Goal: Task Accomplishment & Management: Manage account settings

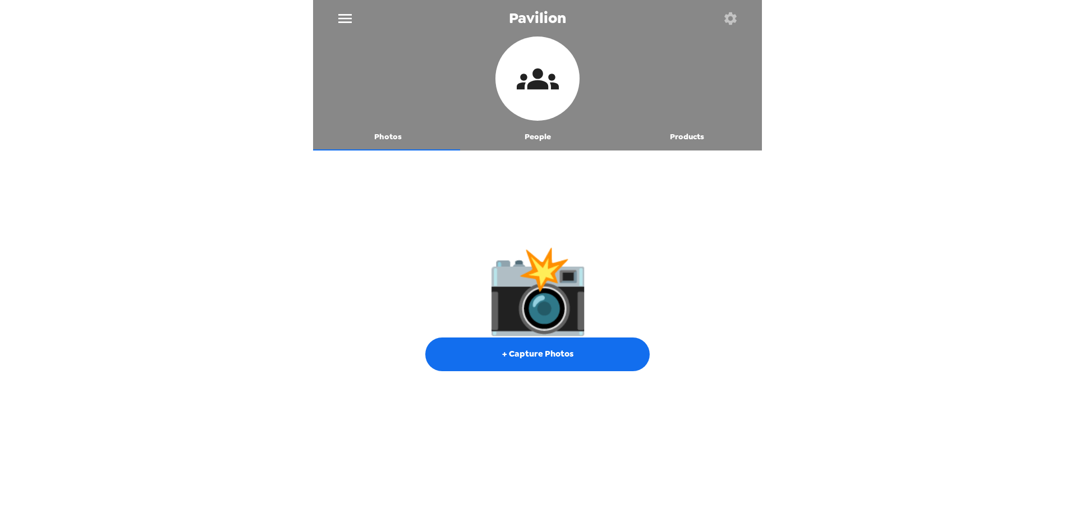
click at [725, 14] on icon "button" at bounding box center [731, 19] width 16 height 16
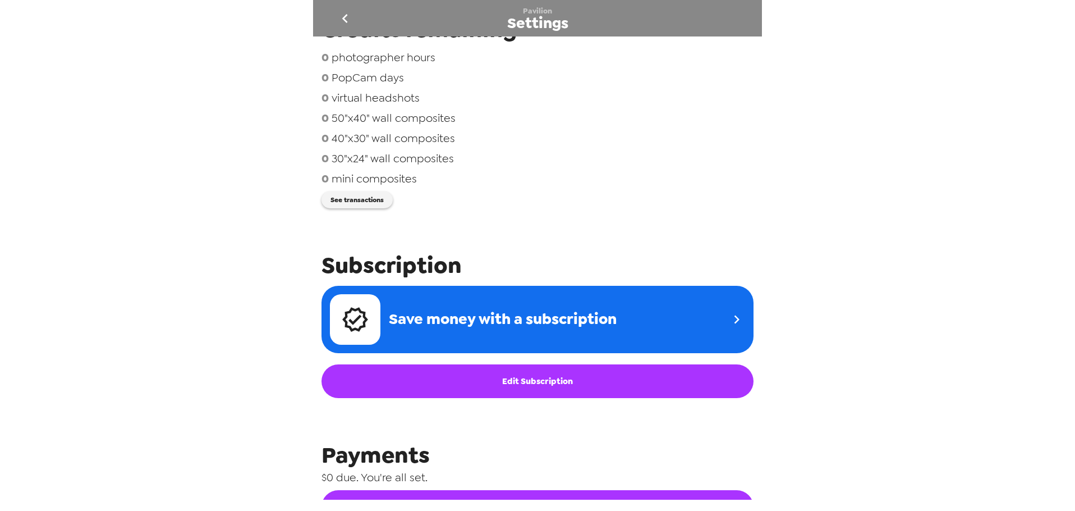
scroll to position [439, 0]
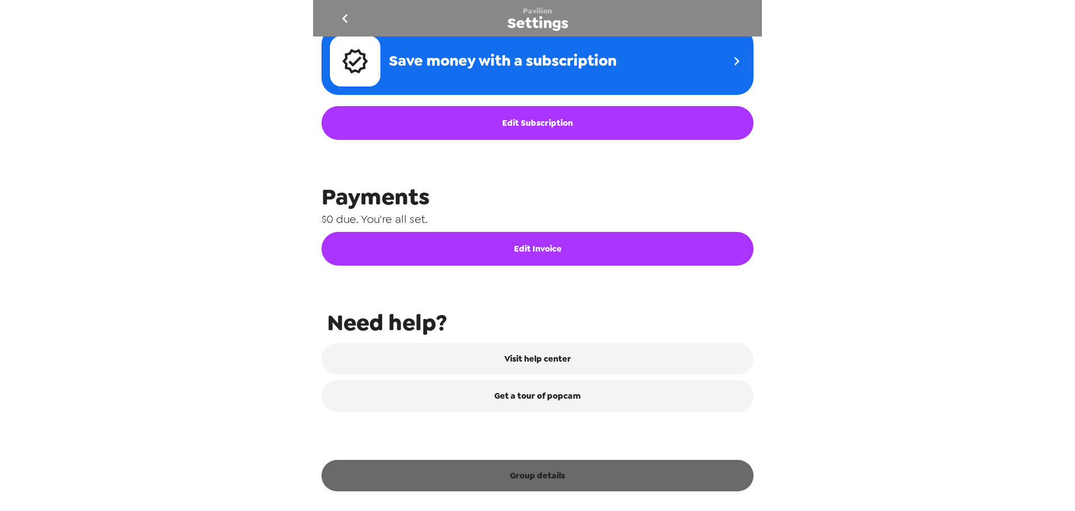
click at [555, 479] on button "Group details" at bounding box center [538, 475] width 432 height 31
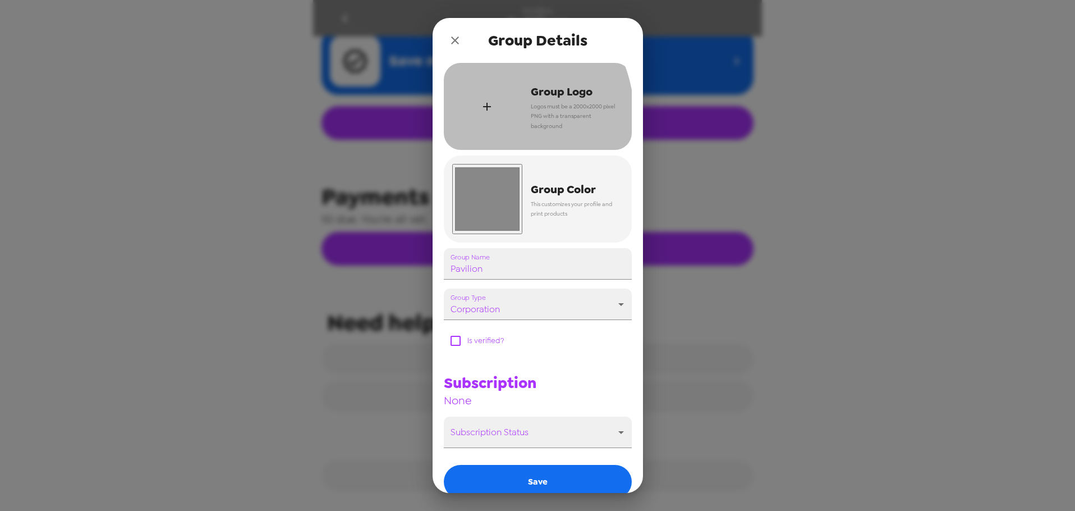
click at [494, 115] on div "button" at bounding box center [487, 106] width 70 height 70
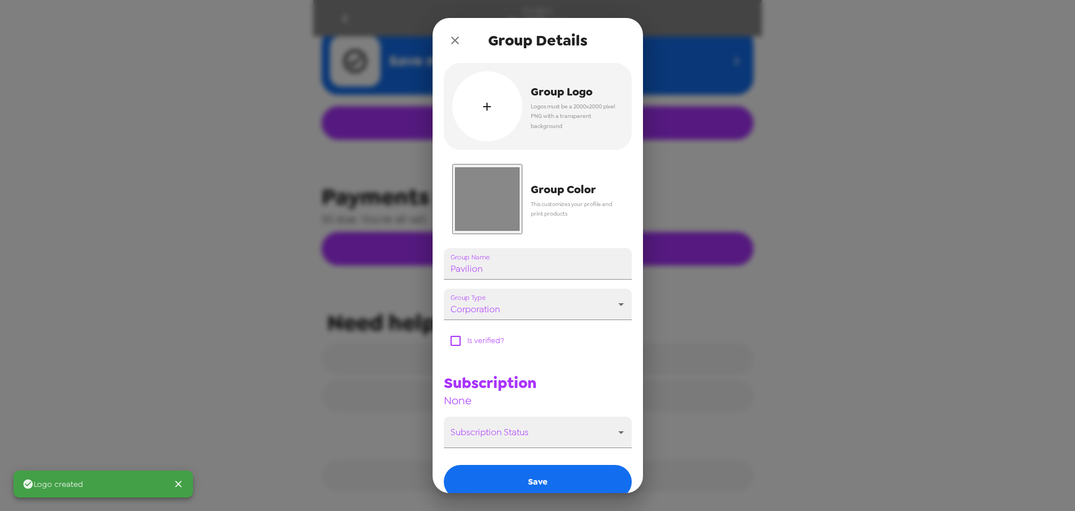
click at [490, 184] on input "#888888" at bounding box center [487, 199] width 70 height 70
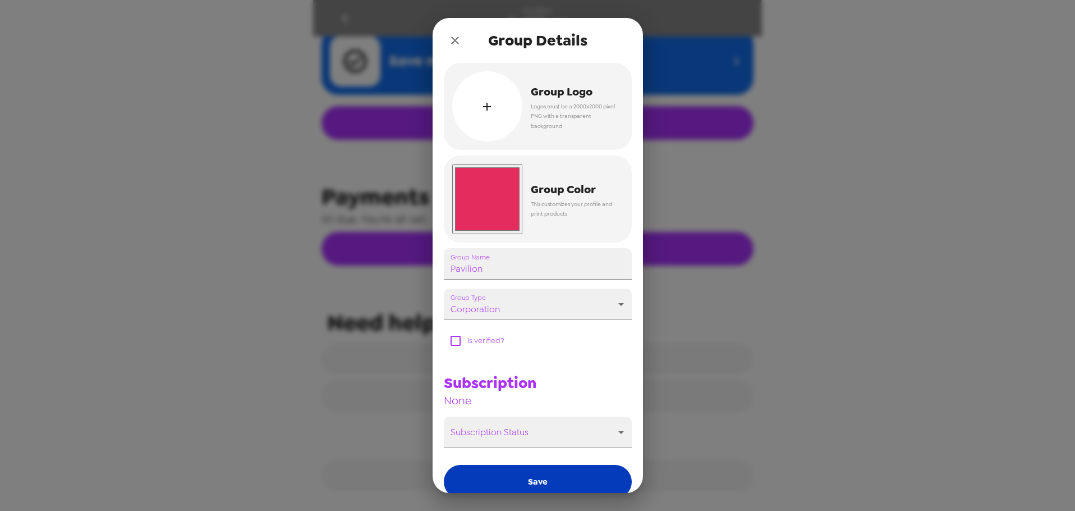
type input "#e42c5f"
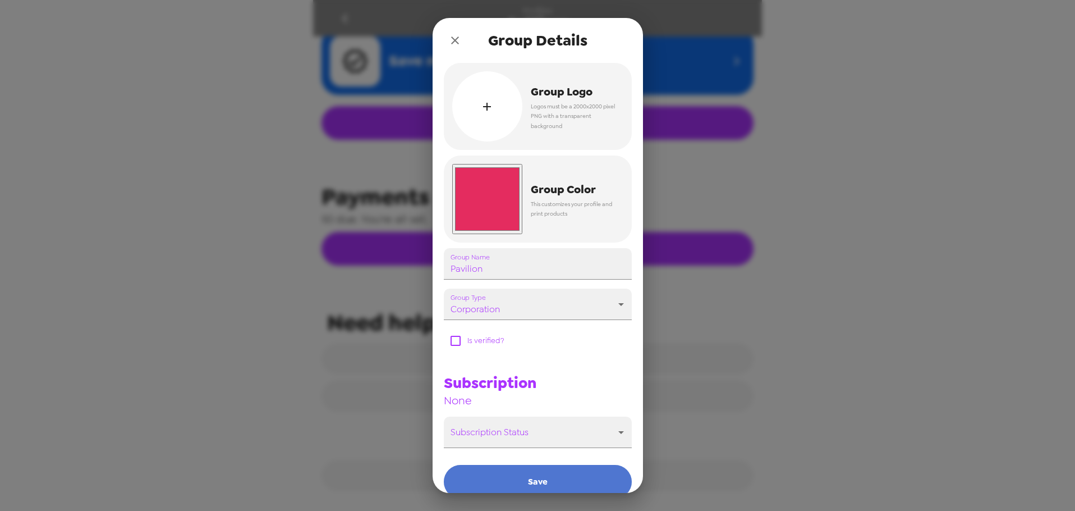
click at [543, 483] on button "Save" at bounding box center [538, 482] width 188 height 34
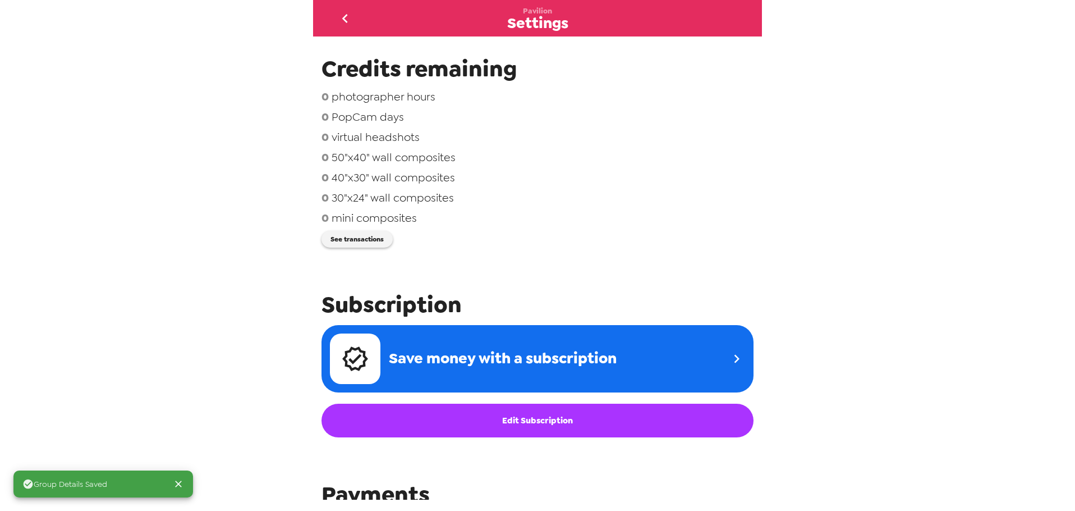
scroll to position [0, 0]
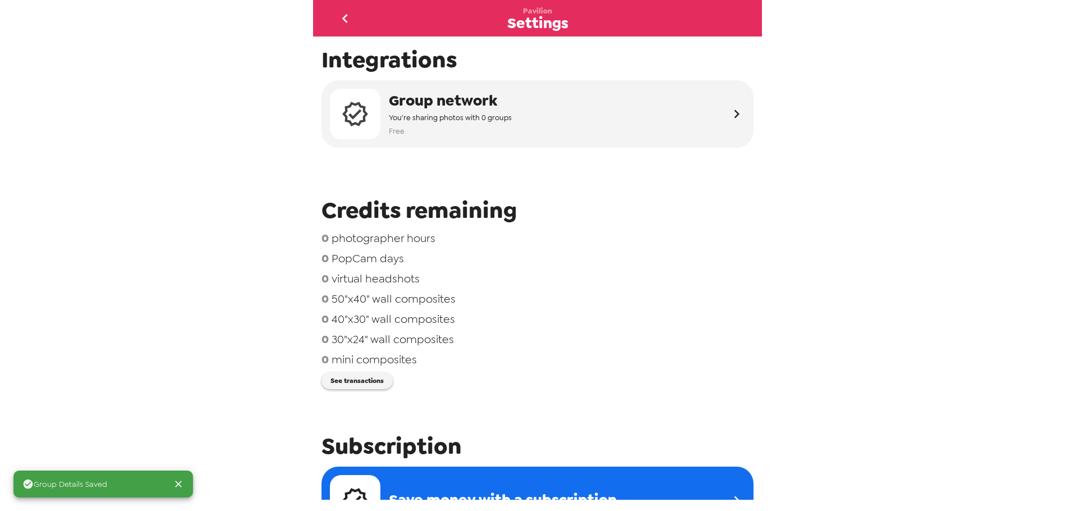
click at [340, 5] on button "go back" at bounding box center [345, 18] width 36 height 36
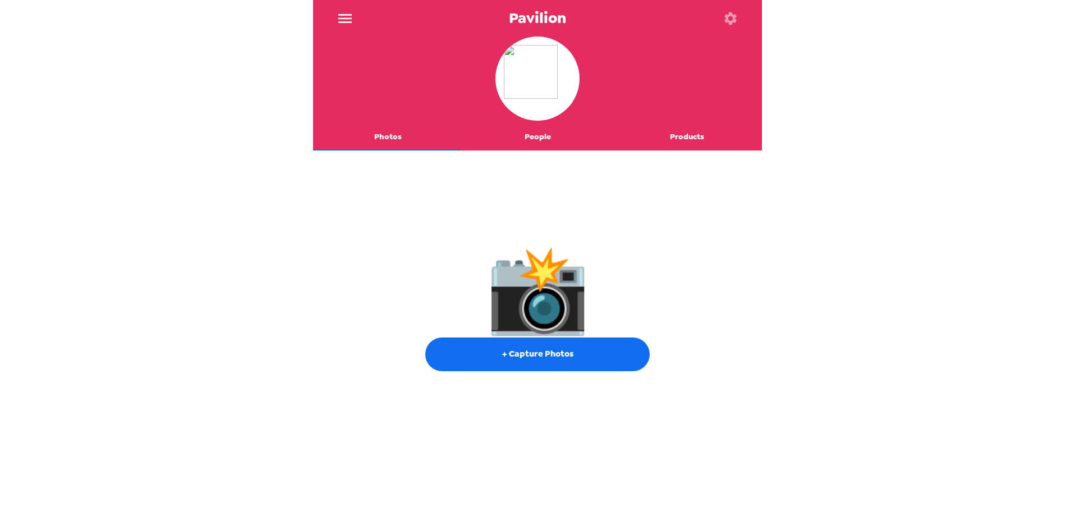
click at [725, 12] on icon "button" at bounding box center [731, 19] width 16 height 16
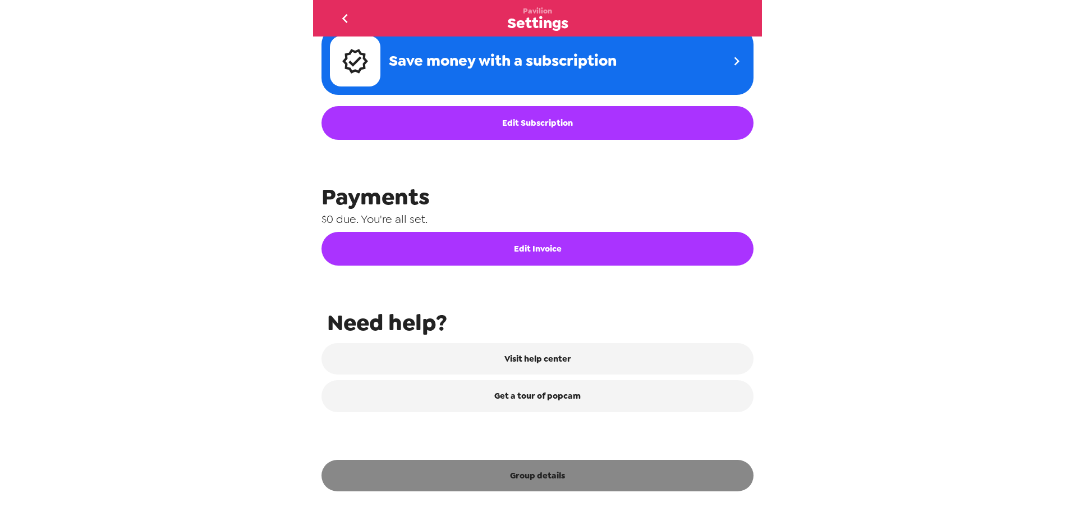
click at [546, 477] on button "Group details" at bounding box center [538, 475] width 432 height 31
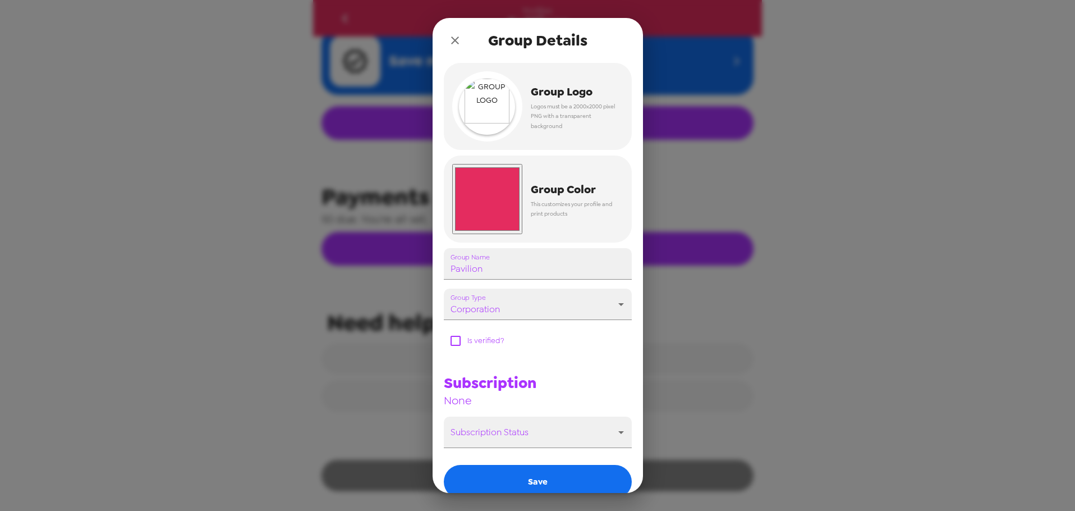
scroll to position [439, 0]
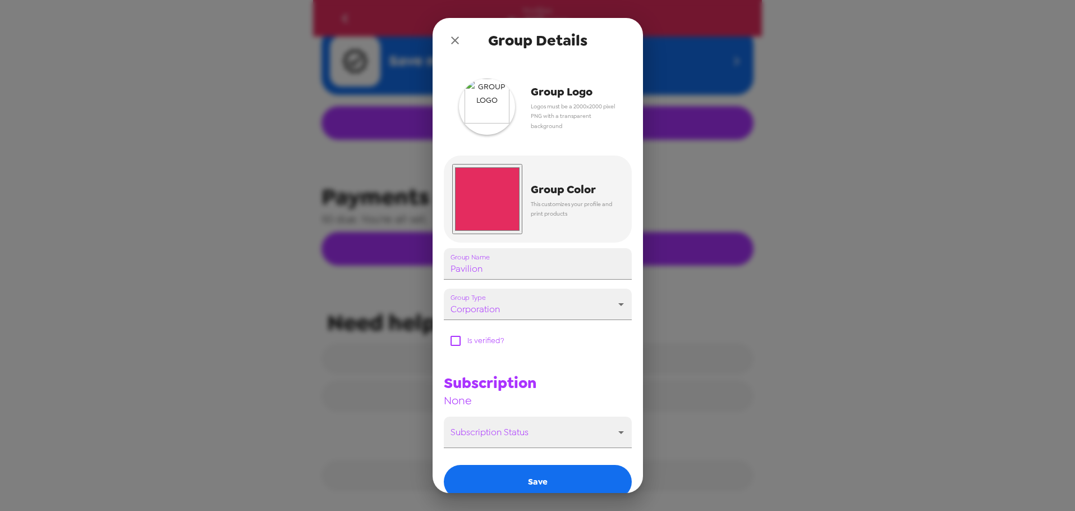
click at [497, 116] on img "button" at bounding box center [487, 107] width 56 height 56
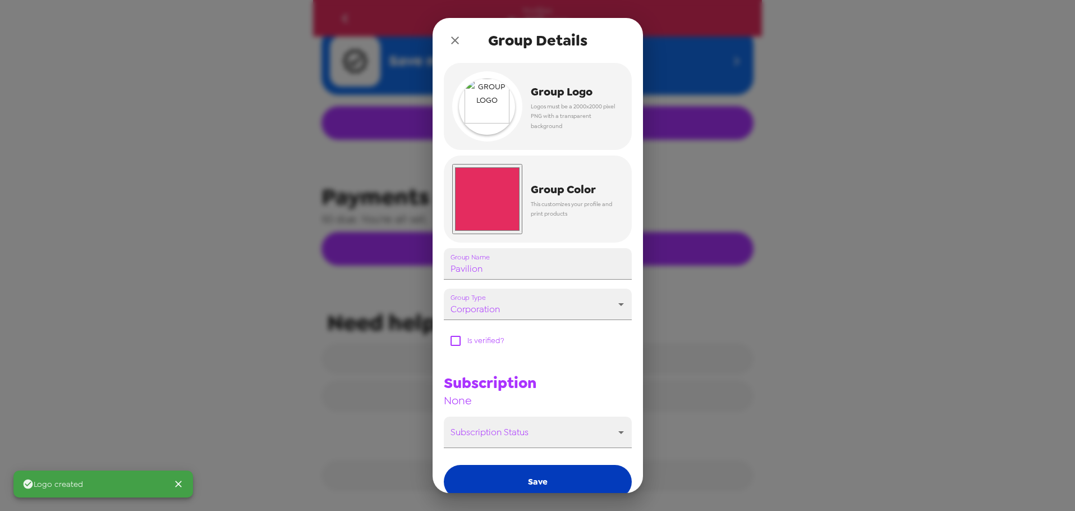
click at [550, 479] on button "Save" at bounding box center [538, 482] width 188 height 34
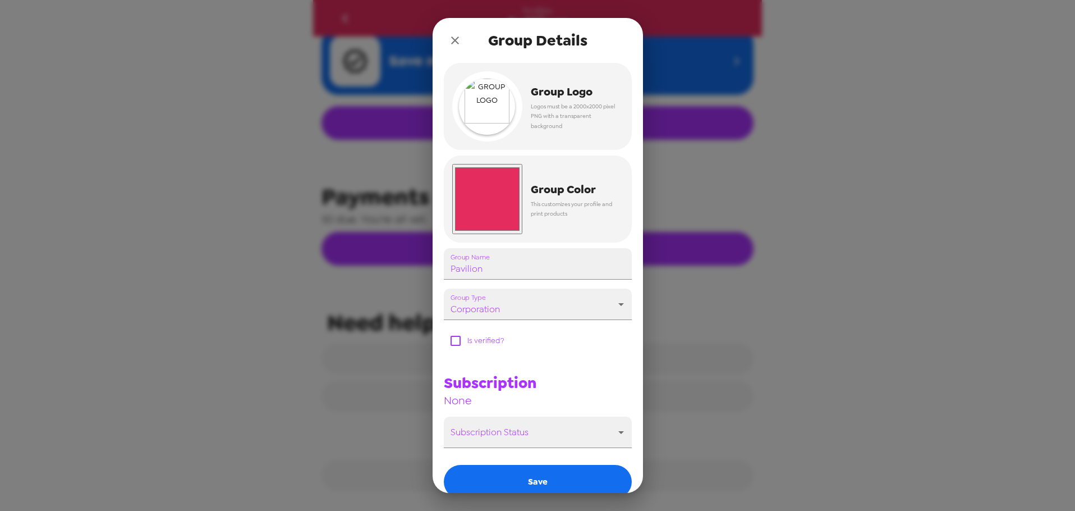
scroll to position [388, 0]
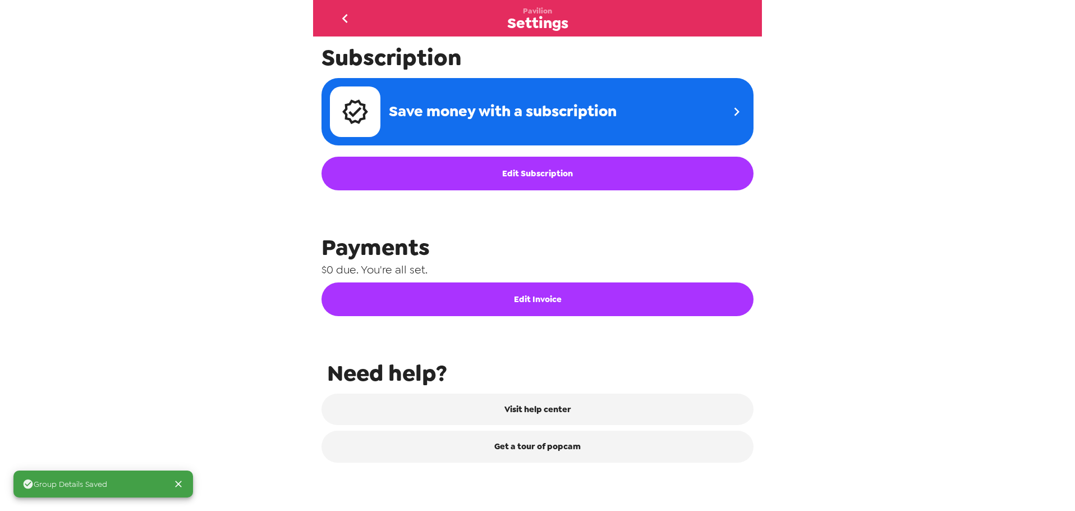
click at [349, 17] on icon "go back" at bounding box center [345, 19] width 18 height 18
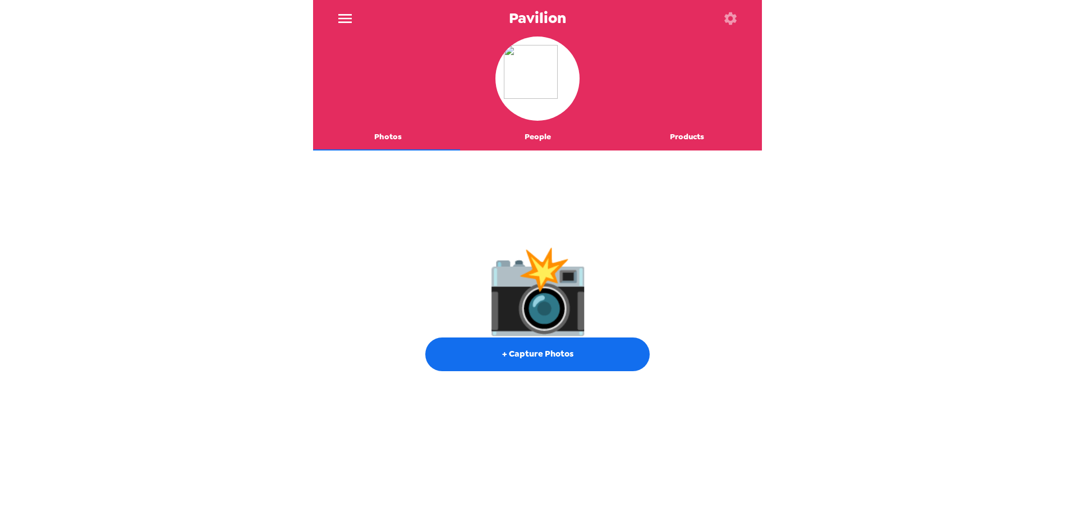
click at [727, 20] on icon "button" at bounding box center [730, 18] width 12 height 12
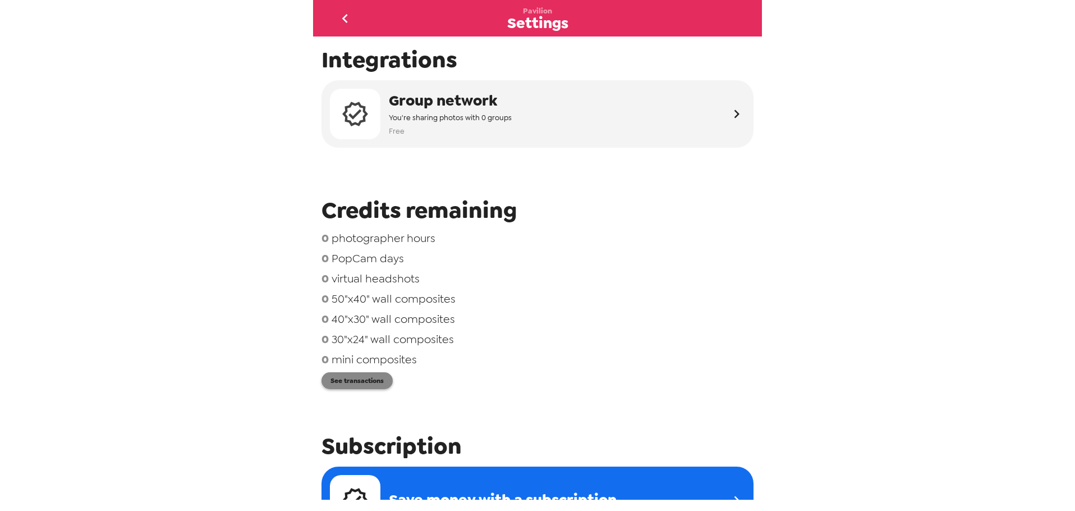
click at [369, 385] on button "See transactions" at bounding box center [357, 380] width 71 height 17
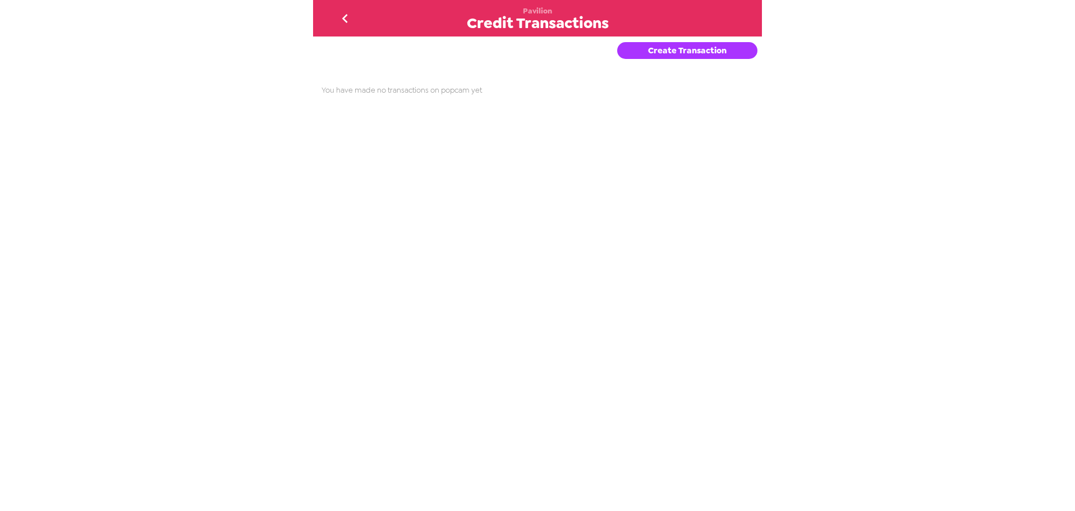
click at [685, 54] on button "Create Transaction" at bounding box center [687, 50] width 140 height 17
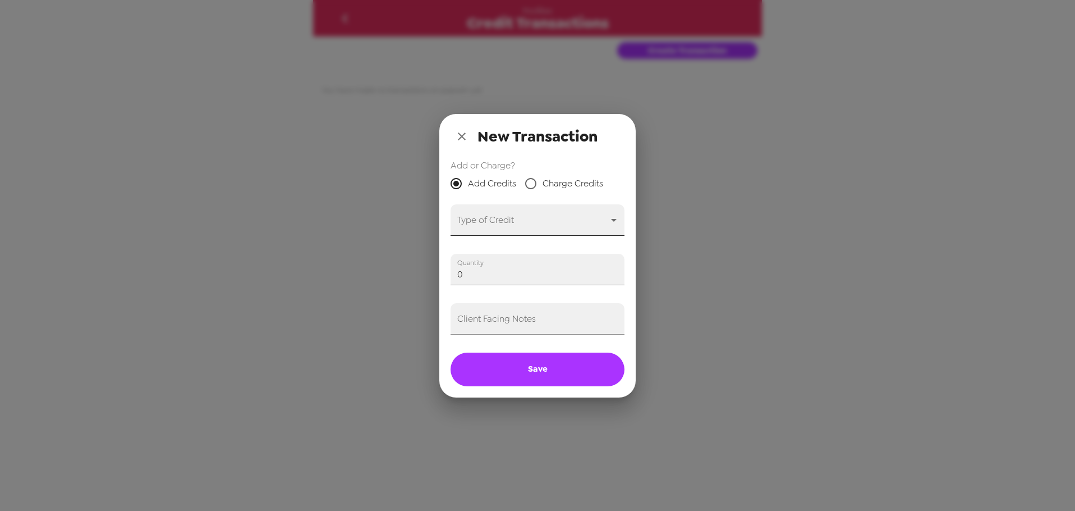
click at [505, 223] on body "Pavilion Credit Transactions Create Transaction You have made no transactions o…" at bounding box center [537, 255] width 1075 height 511
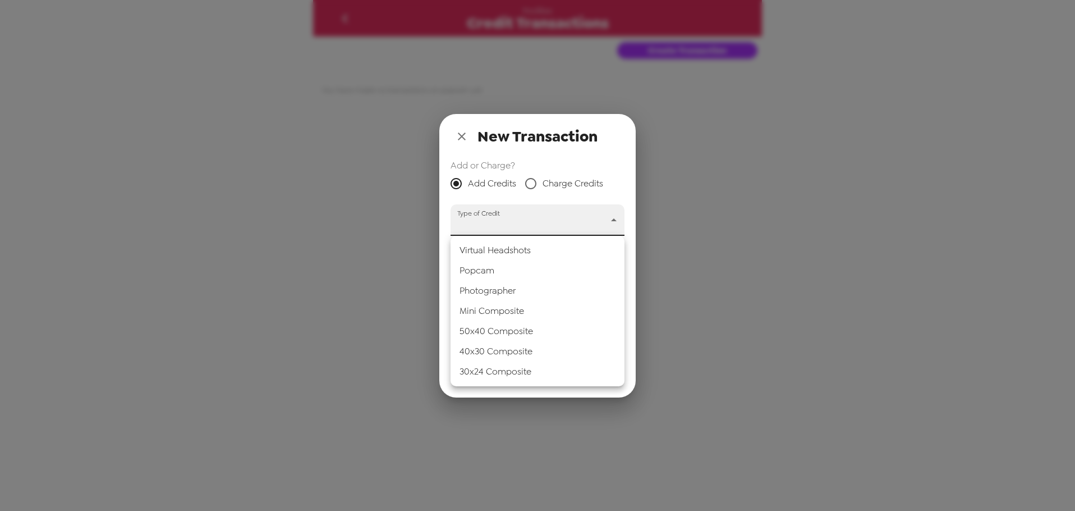
click at [501, 268] on li "Popcam" at bounding box center [538, 270] width 174 height 20
type input "popcam"
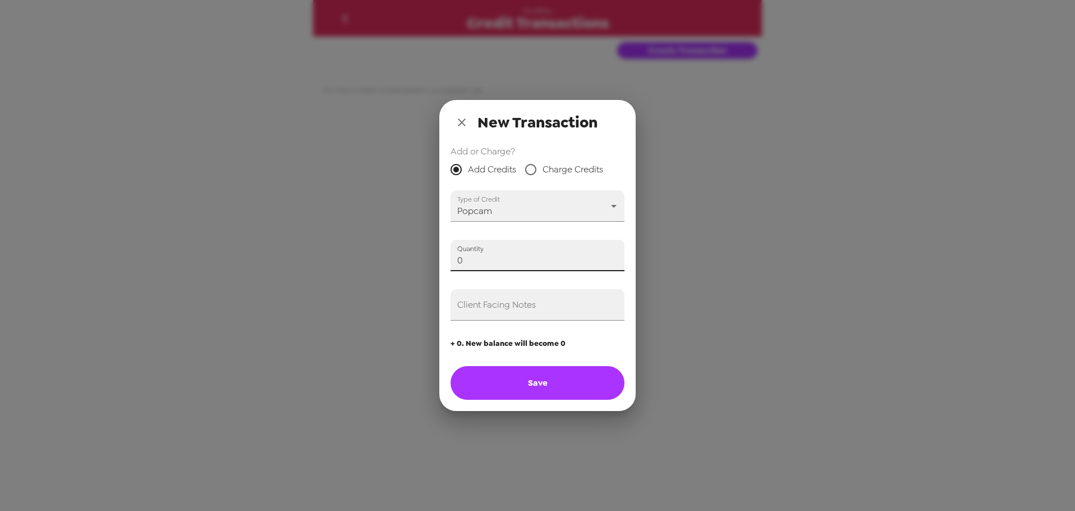
drag, startPoint x: 356, startPoint y: 249, endPoint x: 364, endPoint y: 252, distance: 9.1
click at [307, 239] on div "New Transaction Add or Charge? Add Credits Charge Credits Type of Credit Popcam…" at bounding box center [537, 255] width 1075 height 511
type input "1"
click at [486, 313] on input "Client Facing Notes" at bounding box center [538, 304] width 174 height 31
click at [552, 309] on input "Adding one credit in advance of payment for GTM 2025 in" at bounding box center [538, 304] width 174 height 31
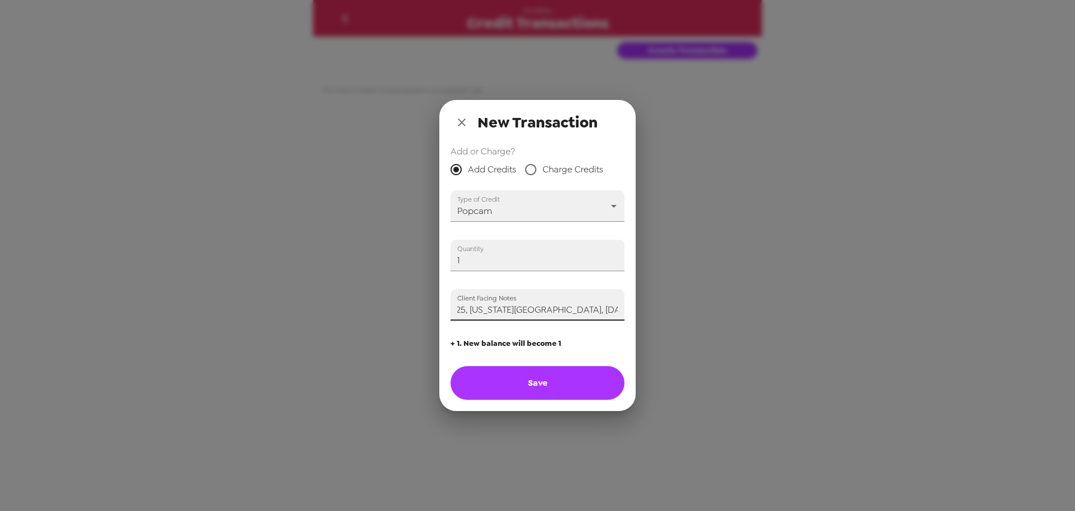
scroll to position [0, 220]
type input "Adding one credit in advance of payment for GTM 2025, Washington DC, 9/23/25 vi…"
click at [577, 382] on button "Save" at bounding box center [538, 383] width 174 height 34
type input "0"
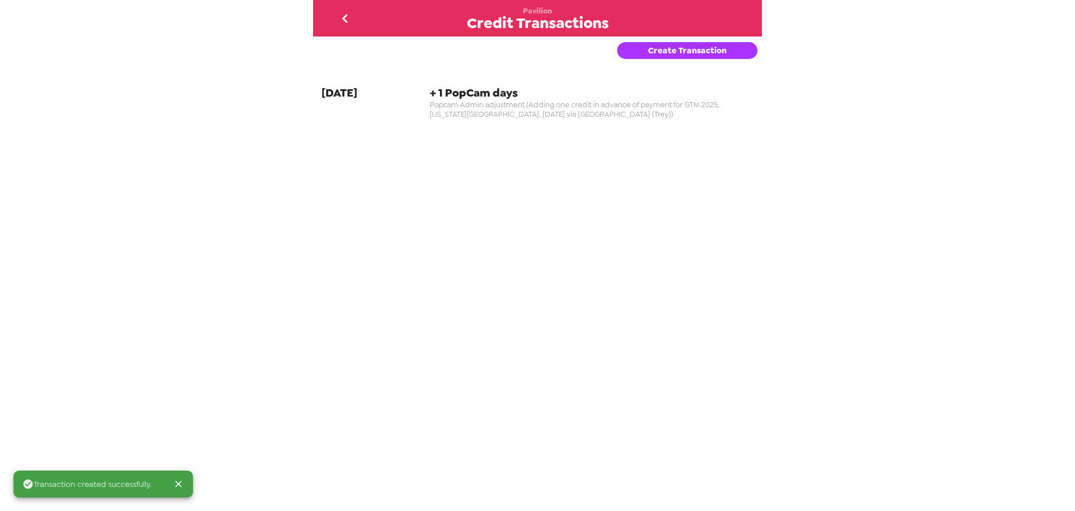
click at [346, 21] on icon "go back" at bounding box center [345, 18] width 6 height 9
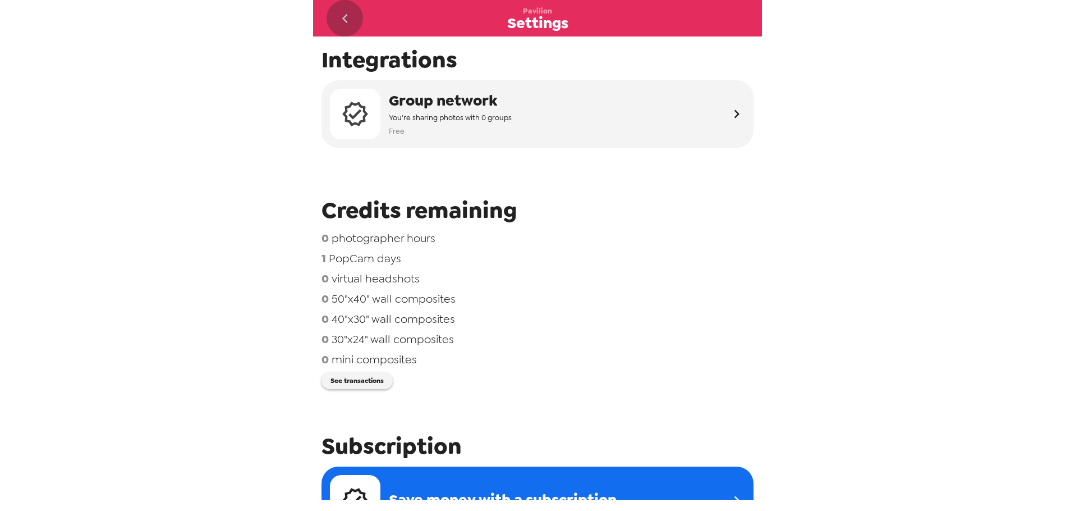
click at [349, 20] on icon "go back" at bounding box center [345, 19] width 18 height 18
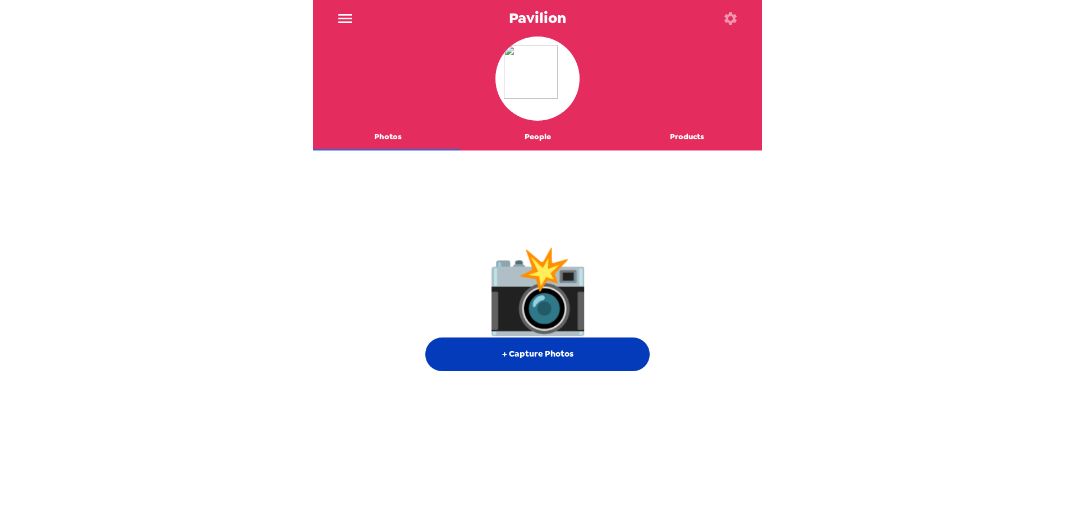
click at [583, 346] on button "+ Capture Photos" at bounding box center [537, 354] width 224 height 34
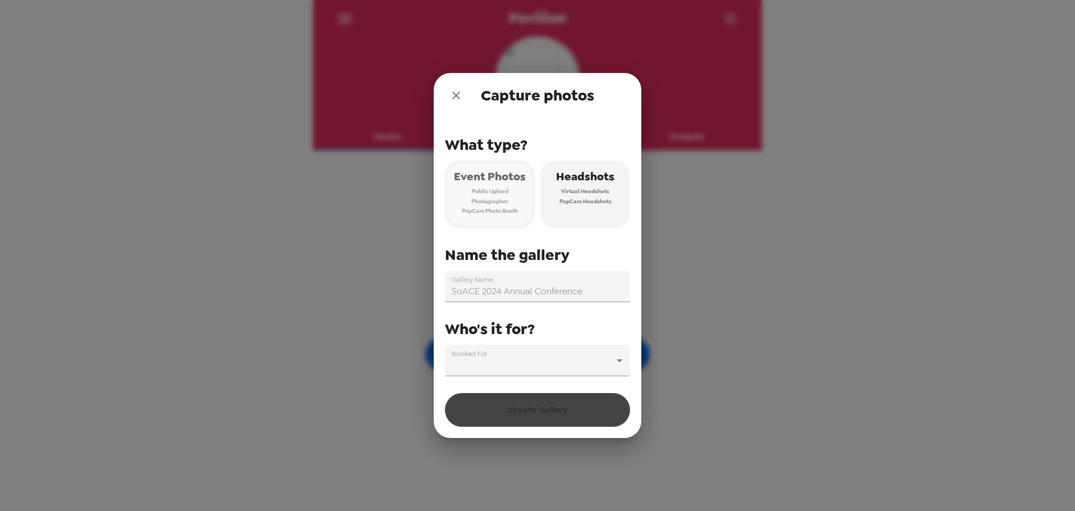
drag, startPoint x: 475, startPoint y: 185, endPoint x: 521, endPoint y: 324, distance: 146.0
click at [475, 186] on button "Event Photos Public Upload Photographer PopCam Photo Booth" at bounding box center [490, 193] width 90 height 67
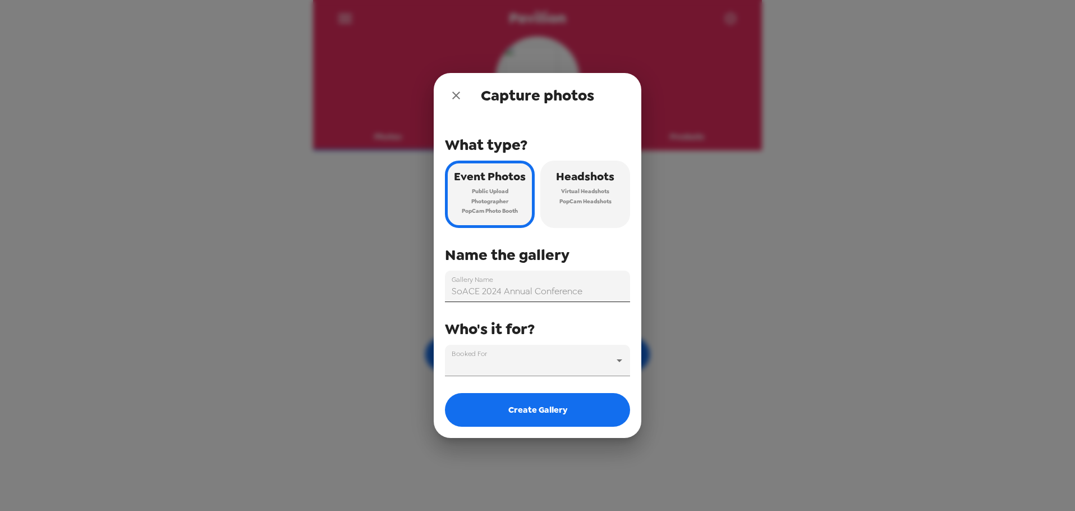
click at [552, 297] on input "SoACE 2024 Annual Conference" at bounding box center [537, 285] width 185 height 31
drag, startPoint x: 593, startPoint y: 289, endPoint x: 384, endPoint y: 293, distance: 209.3
click at [384, 293] on div "Capture photos What type? Event Photos Public Upload Photographer PopCam Photo …" at bounding box center [537, 255] width 1075 height 511
type input "GTM 2025"
click at [522, 349] on body "Pavilion Photos People Products 📸 + Capture Photos Capture photos What type? Ev…" at bounding box center [537, 255] width 1075 height 511
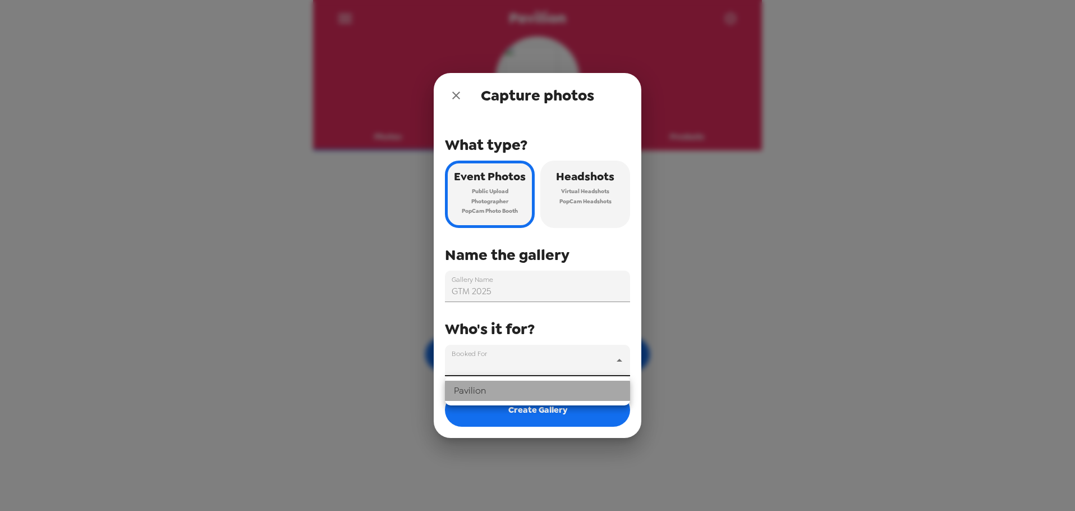
click at [536, 392] on li "Pavilion" at bounding box center [537, 390] width 185 height 20
type input "6925"
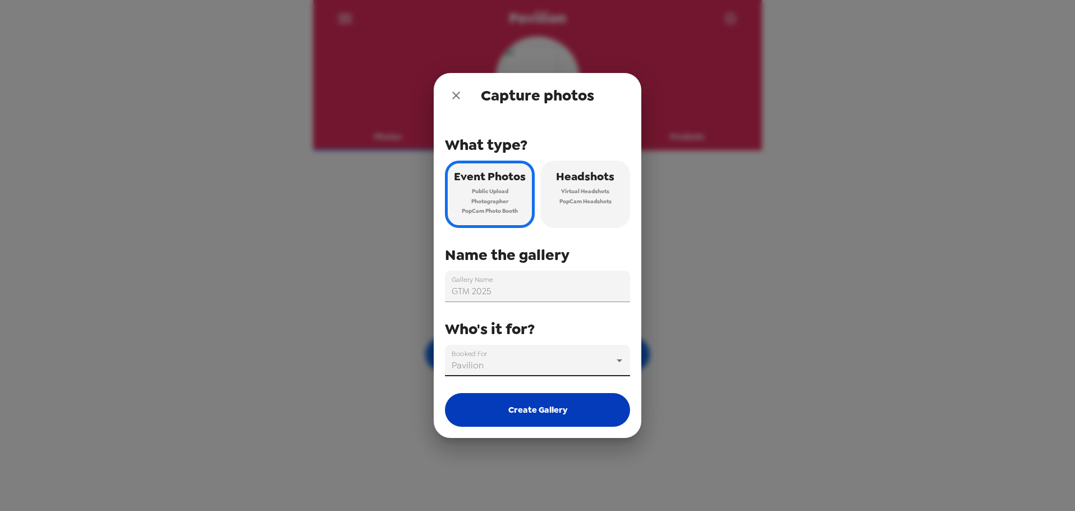
click at [544, 416] on button "Create Gallery" at bounding box center [537, 410] width 185 height 34
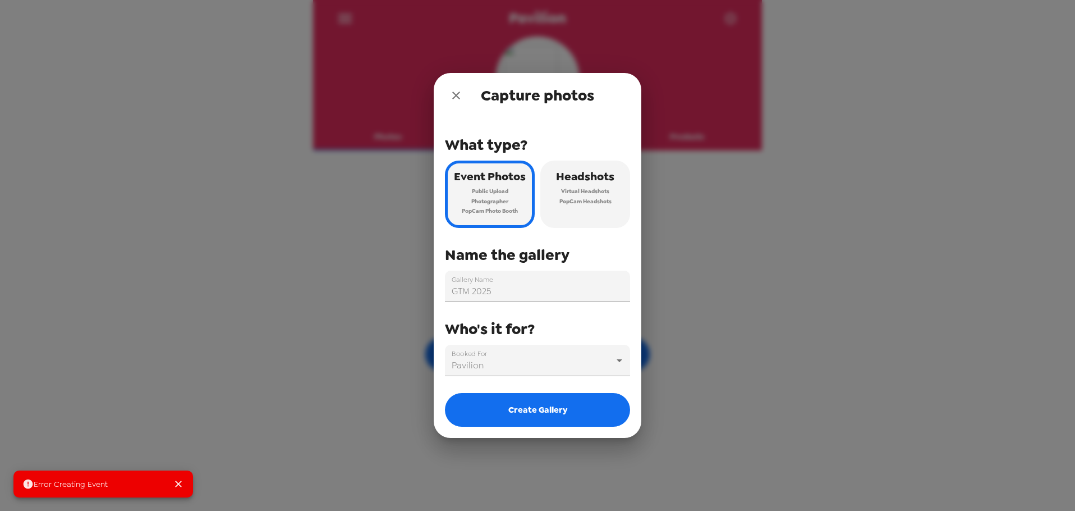
click at [316, 389] on div "Capture photos What type? Event Photos Public Upload Photographer PopCam Photo …" at bounding box center [537, 255] width 1075 height 511
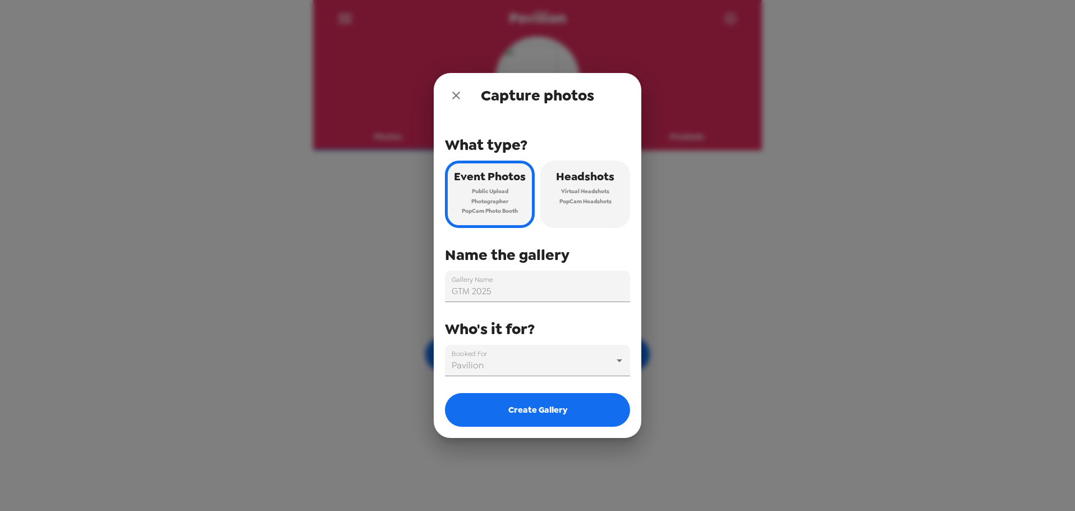
click at [457, 95] on icon "close" at bounding box center [456, 95] width 8 height 8
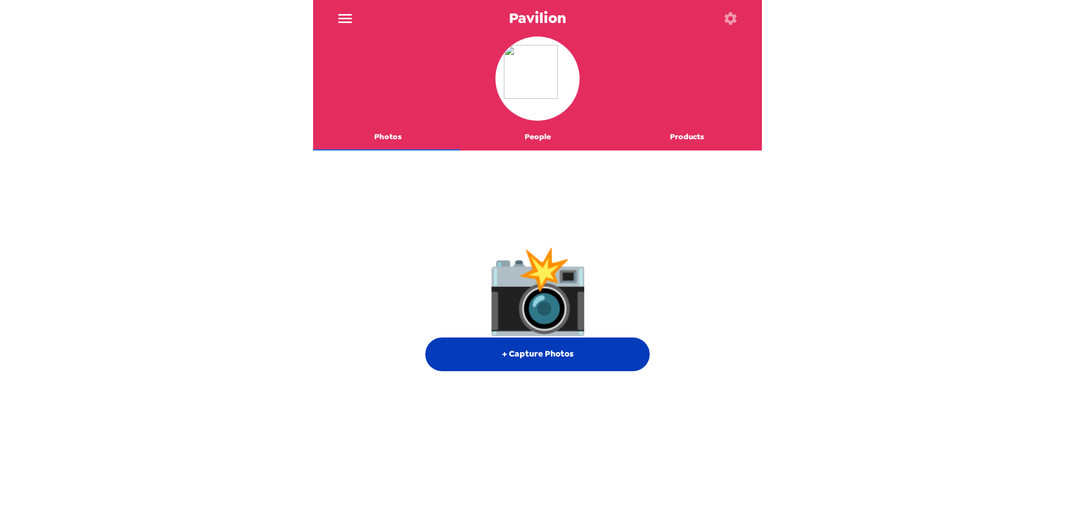
click at [530, 354] on button "+ Capture Photos" at bounding box center [537, 354] width 224 height 34
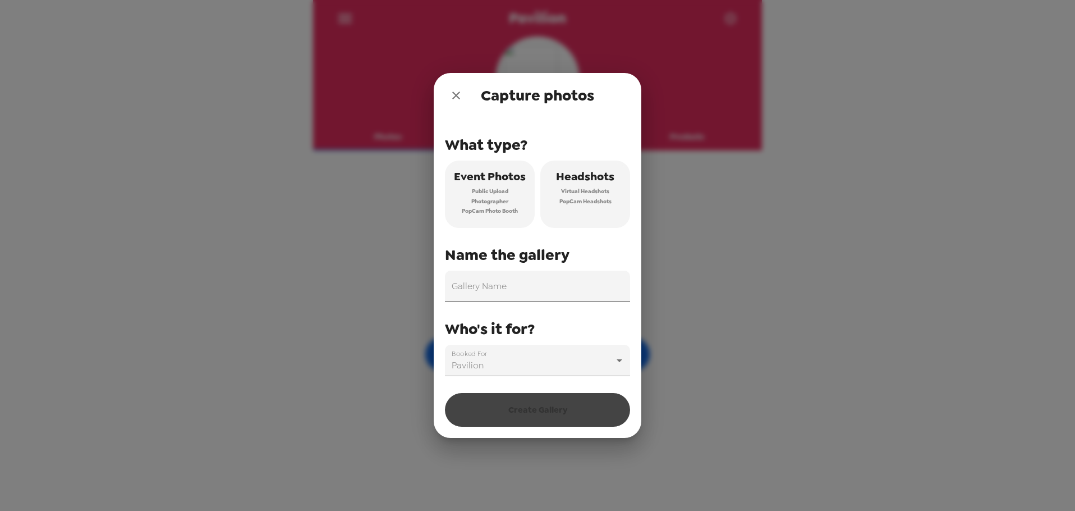
click at [536, 284] on input "Gallery Name" at bounding box center [537, 285] width 185 height 31
click at [485, 203] on span "Photographer" at bounding box center [489, 201] width 37 height 10
click at [490, 288] on input "Gallery Name" at bounding box center [537, 285] width 185 height 31
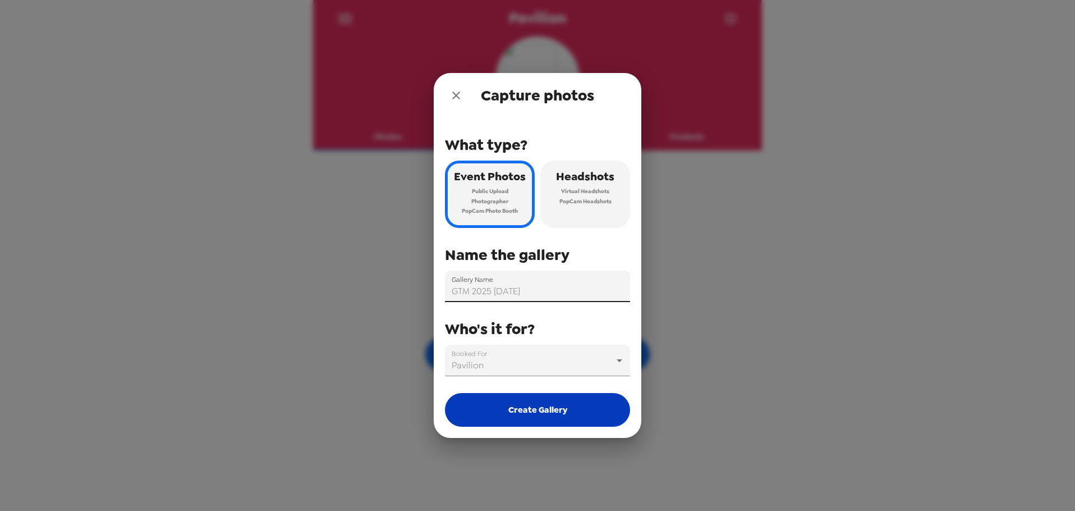
type input "GTM 2025 9/23/25"
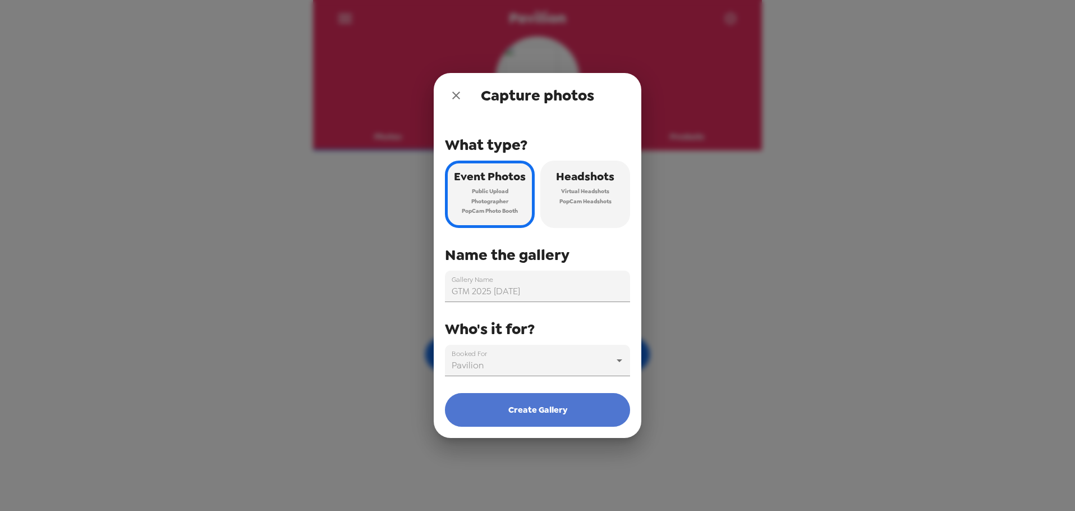
click at [545, 410] on button "Create Gallery" at bounding box center [537, 410] width 185 height 34
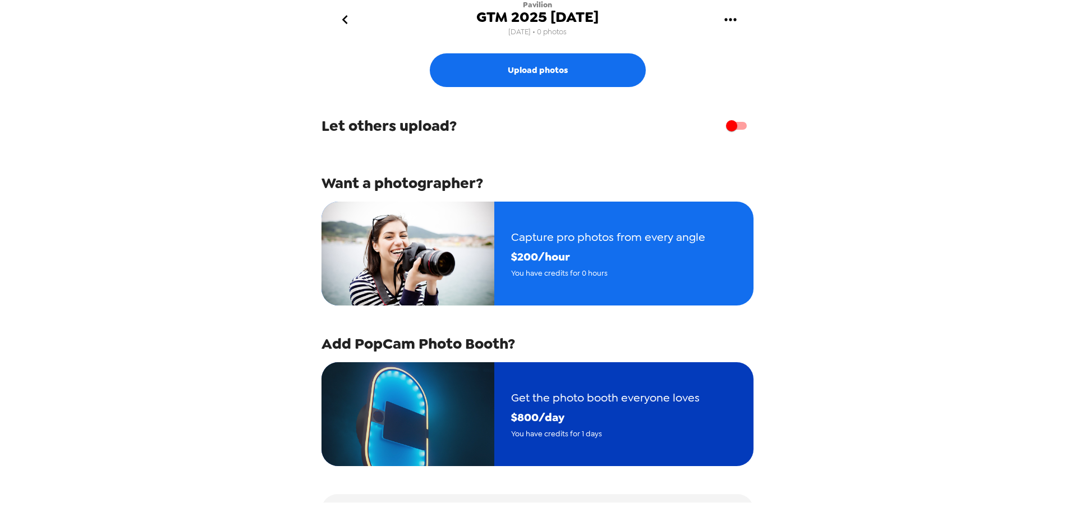
click at [525, 423] on span "$ 800 /day" at bounding box center [605, 417] width 189 height 20
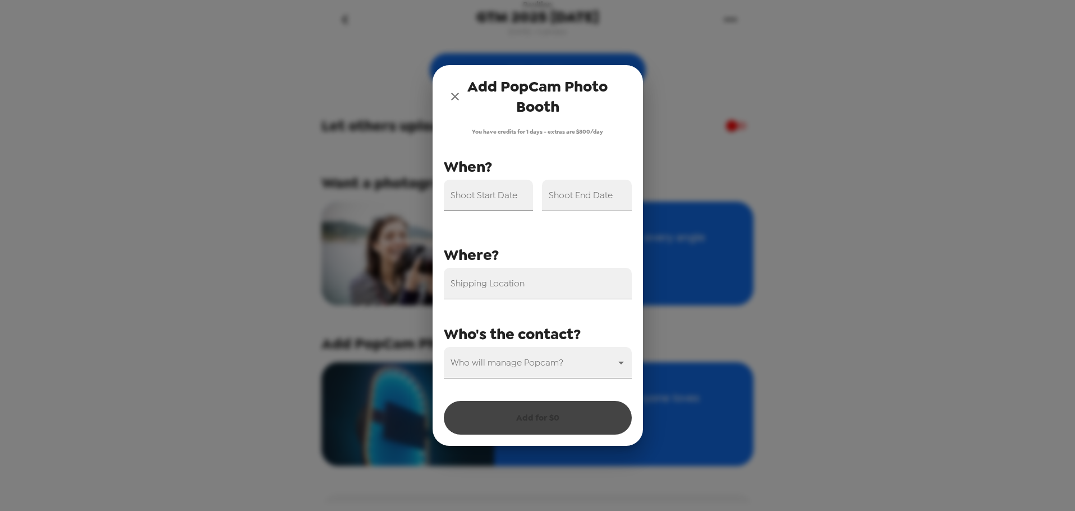
click at [507, 201] on input "Shoot Start Date" at bounding box center [489, 195] width 90 height 31
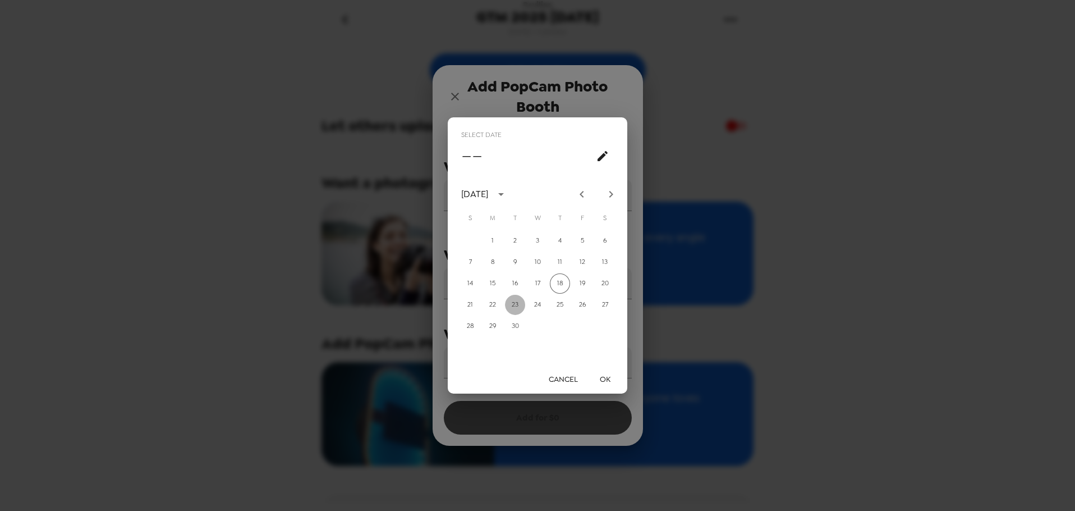
drag, startPoint x: 513, startPoint y: 307, endPoint x: 591, endPoint y: 371, distance: 101.2
click at [513, 307] on button "23" at bounding box center [515, 305] width 20 height 20
type input "09/23/2025"
click at [605, 378] on button "OK" at bounding box center [605, 379] width 36 height 21
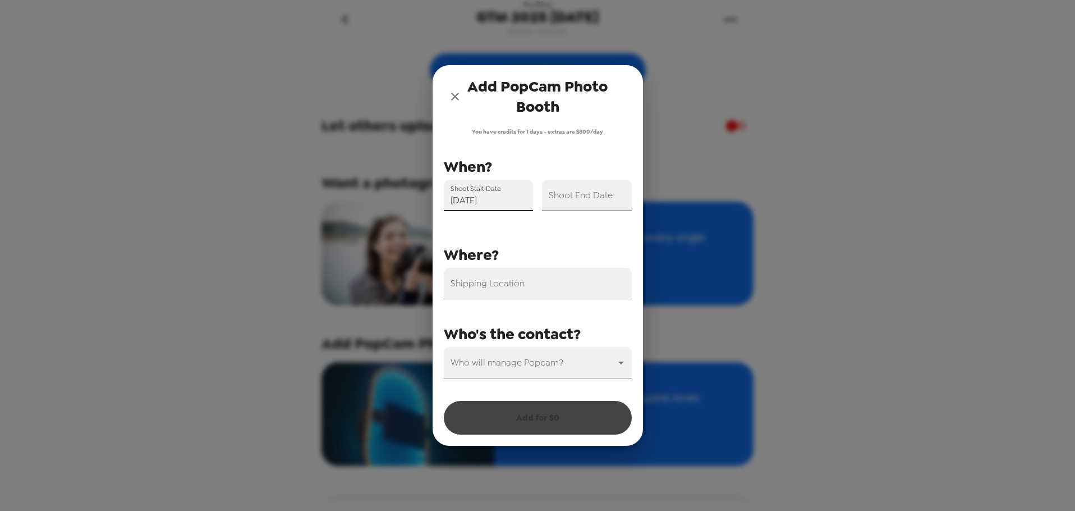
click at [585, 203] on input "Shoot End Date" at bounding box center [587, 195] width 90 height 31
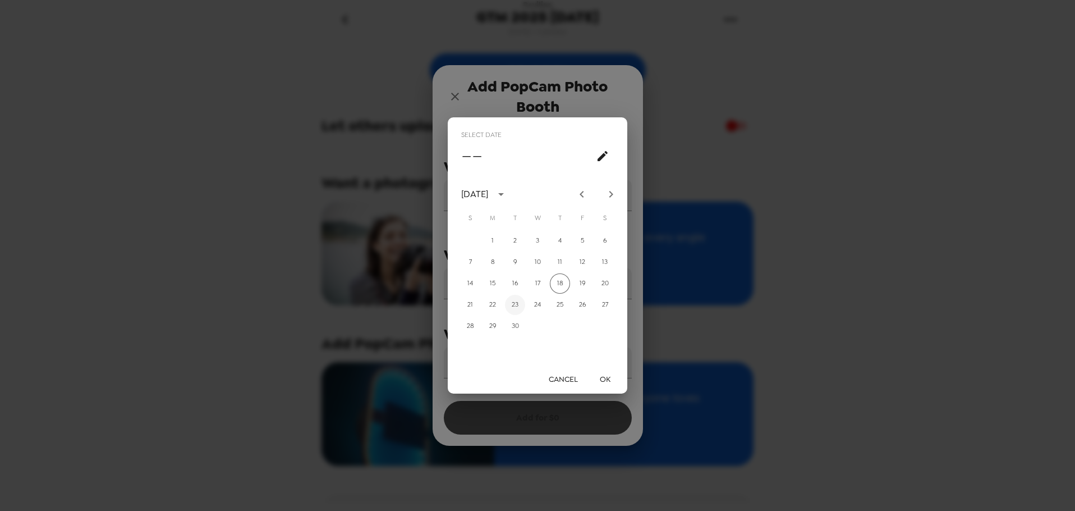
click at [514, 305] on button "23" at bounding box center [515, 305] width 20 height 20
type input "09/23/2025"
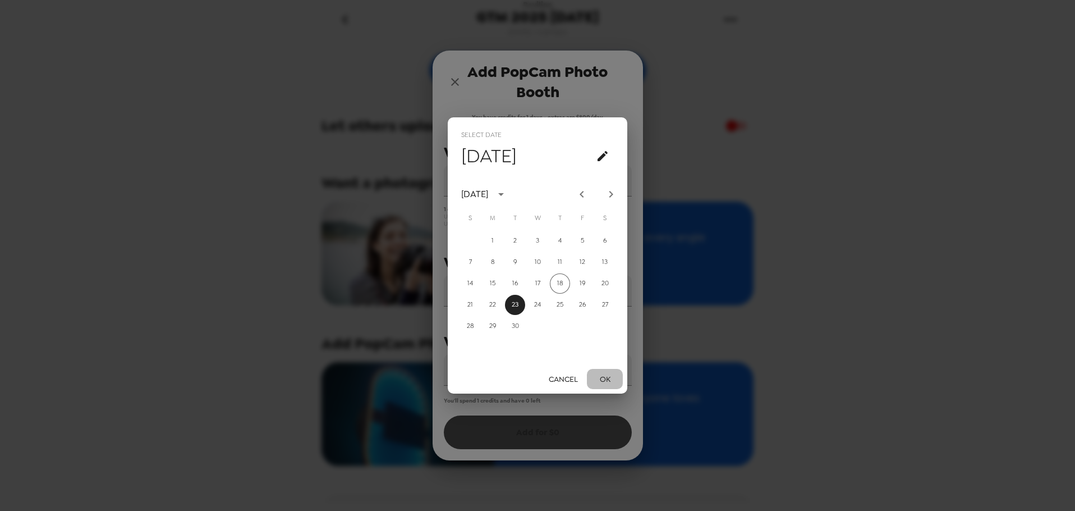
click at [607, 379] on button "OK" at bounding box center [605, 379] width 36 height 21
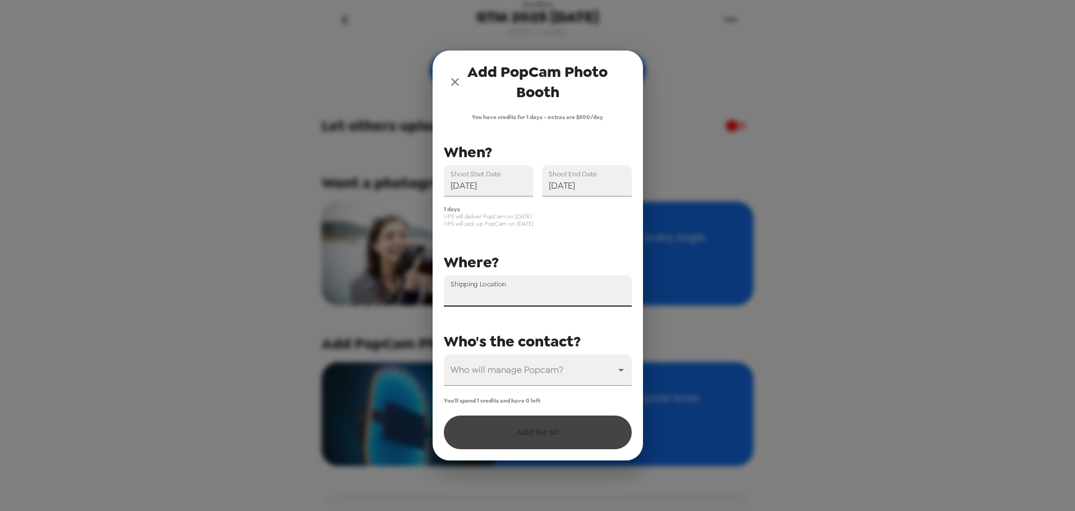
click at [519, 303] on input "Shipping Location" at bounding box center [538, 290] width 188 height 31
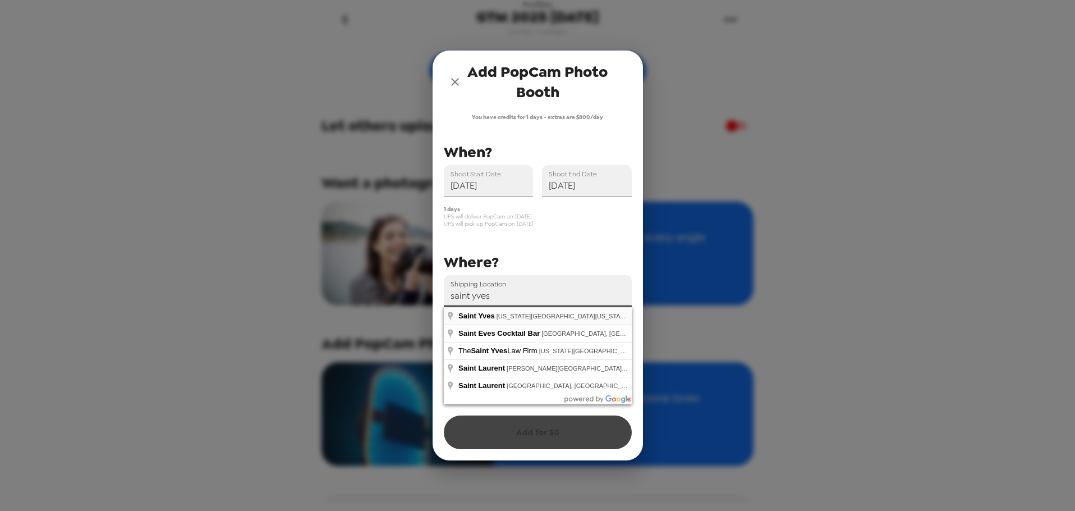
type input "Saint Yves, Connecticut Avenue Northwest, Washington, DC, USA"
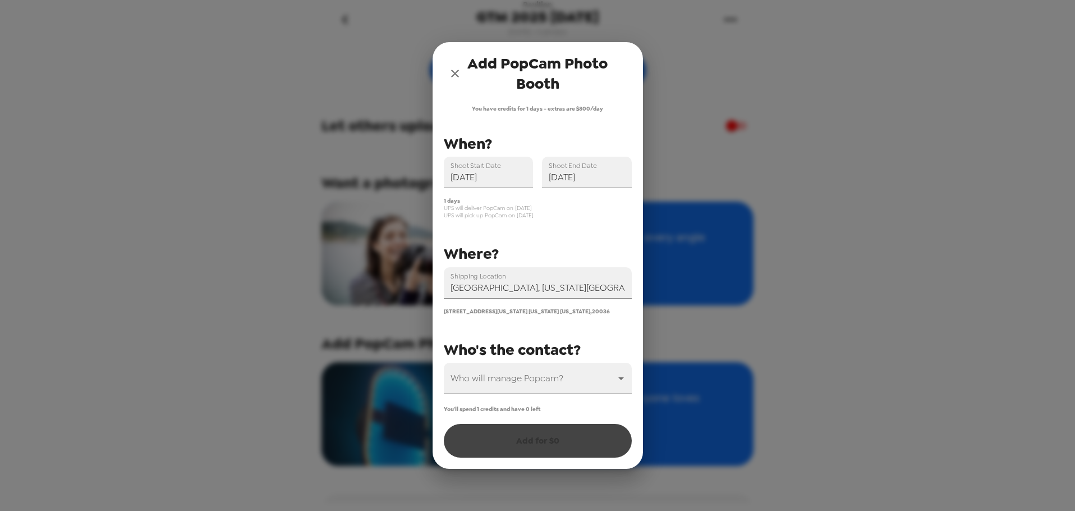
click at [554, 379] on body "Pavilion GTM 2025 9/23/25 9/18/25 • 0 photos Upload photos Let others upload? W…" at bounding box center [537, 255] width 1075 height 511
drag, startPoint x: 500, startPoint y: 314, endPoint x: 457, endPoint y: 314, distance: 43.2
click at [449, 310] on div at bounding box center [537, 255] width 1075 height 511
click at [506, 378] on div "Who will manage Popcam? ​" at bounding box center [538, 377] width 188 height 31
click at [509, 384] on body "Pavilion GTM 2025 9/23/25 9/18/25 • 0 photos Upload photos Let others upload? W…" at bounding box center [537, 255] width 1075 height 511
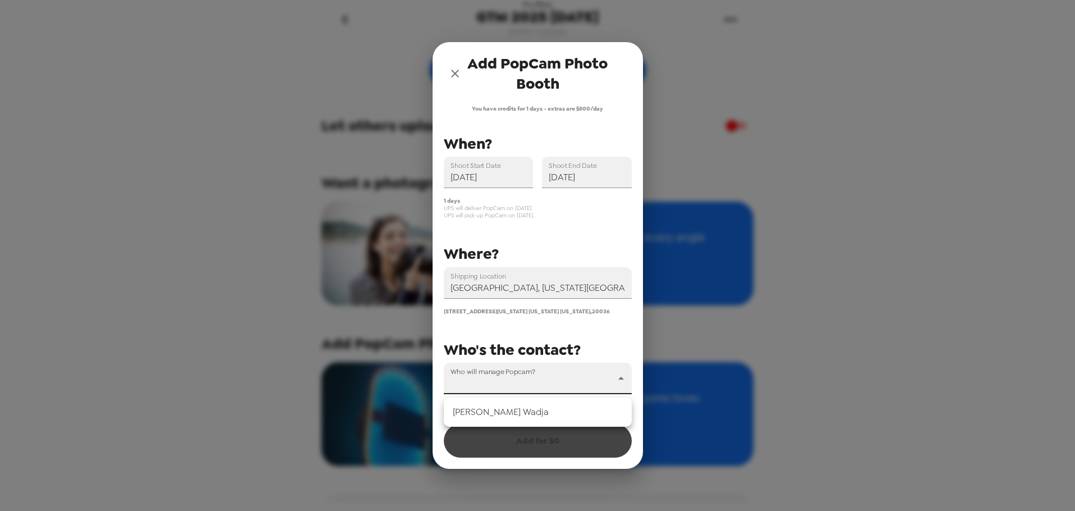
click at [489, 414] on li "Sara Wadja" at bounding box center [538, 412] width 188 height 20
type input "75238"
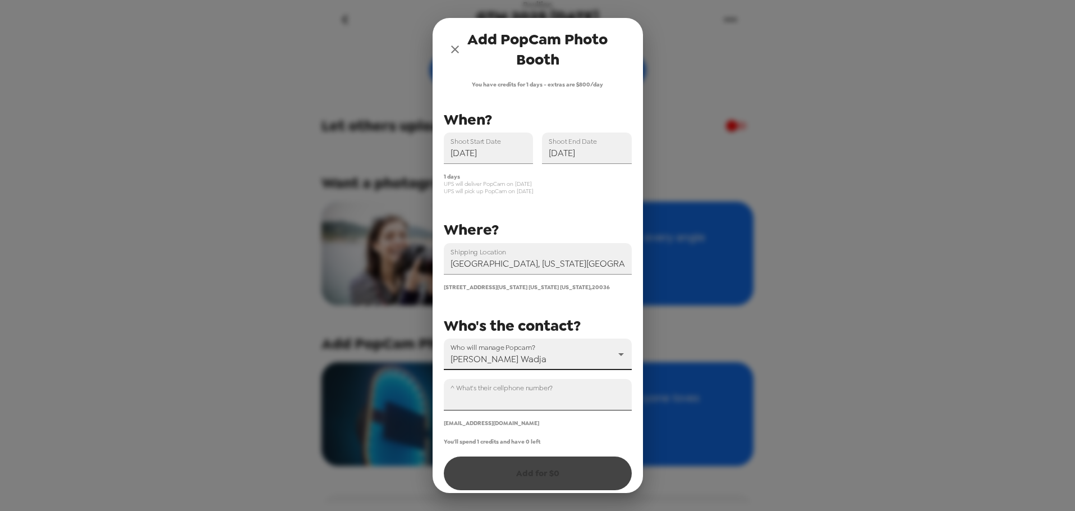
click at [489, 408] on input "^ What's their cellphone number?" at bounding box center [538, 394] width 188 height 31
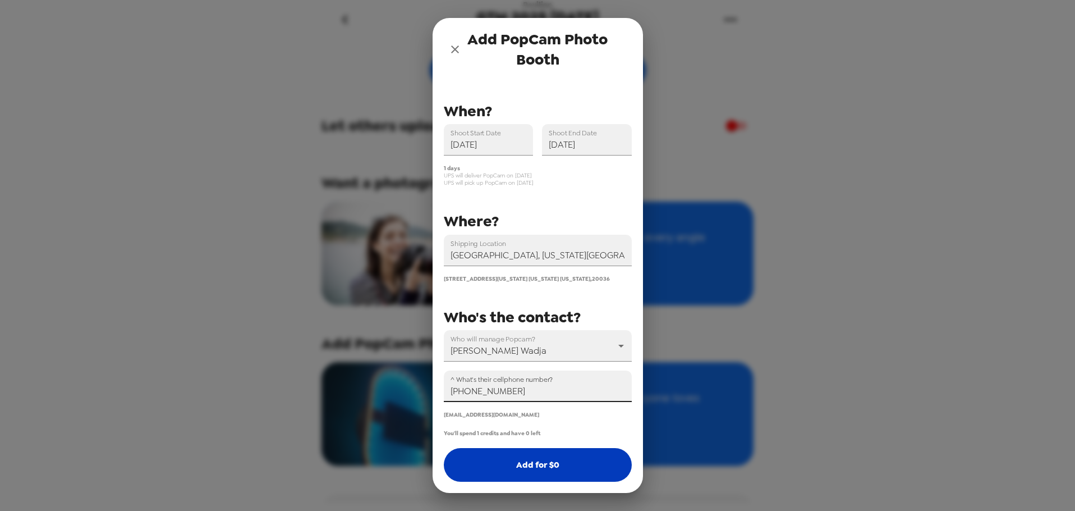
scroll to position [16, 0]
type input "+1 (317) 752-6941"
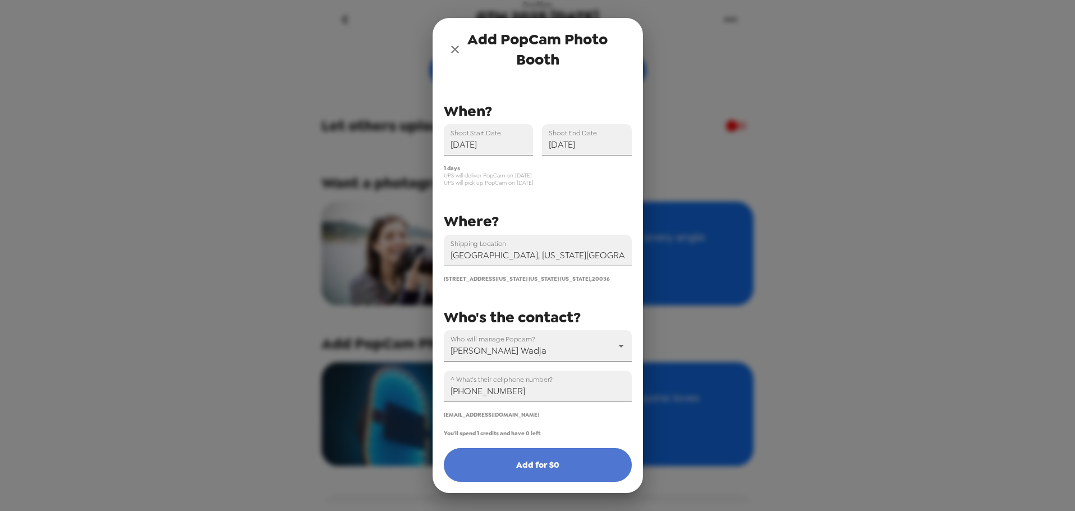
click at [575, 463] on button "Add for $ 0" at bounding box center [538, 465] width 188 height 34
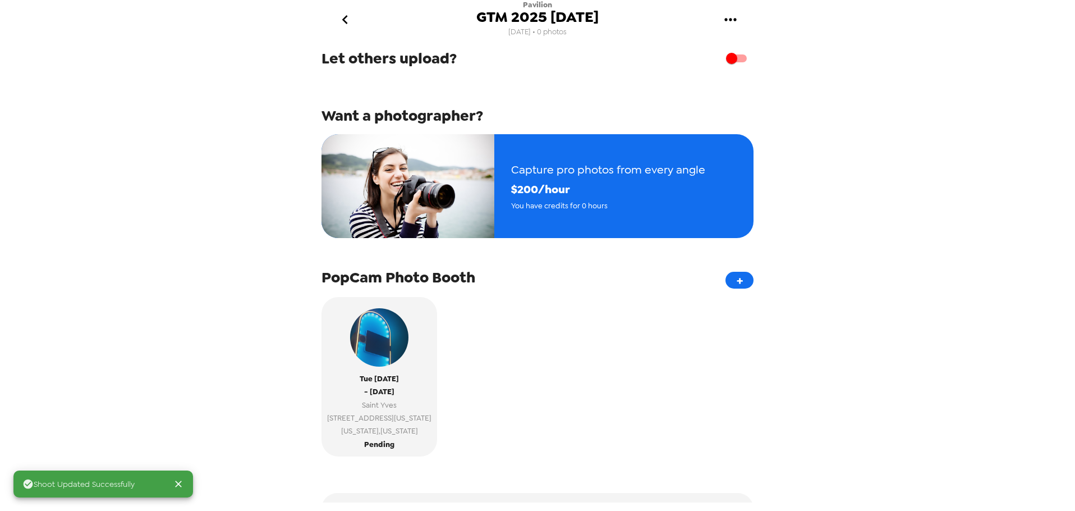
scroll to position [0, 0]
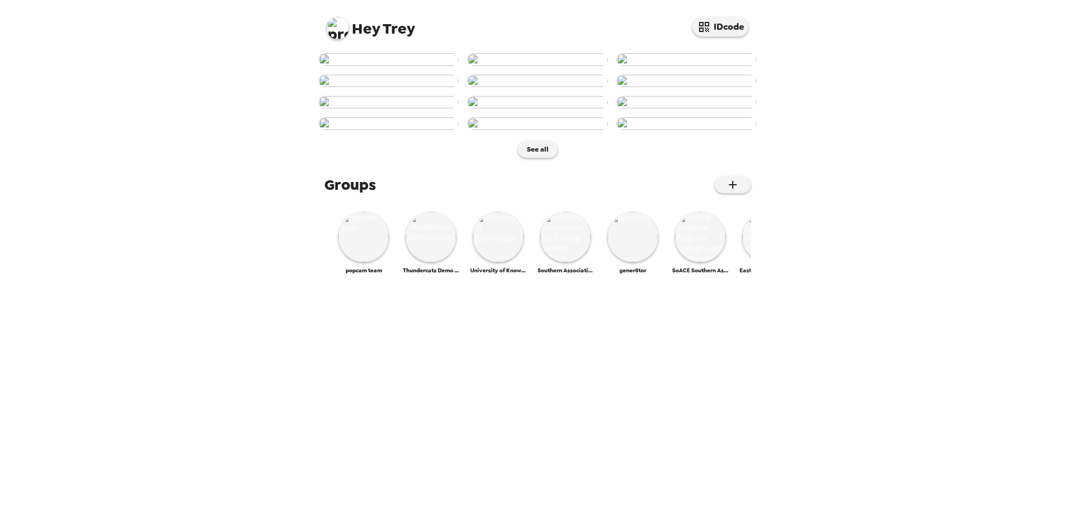
click at [339, 31] on img at bounding box center [338, 28] width 22 height 22
drag, startPoint x: 235, startPoint y: 45, endPoint x: 273, endPoint y: 235, distance: 193.6
click at [235, 49] on div at bounding box center [537, 255] width 1075 height 511
click at [361, 262] on img at bounding box center [363, 237] width 50 height 50
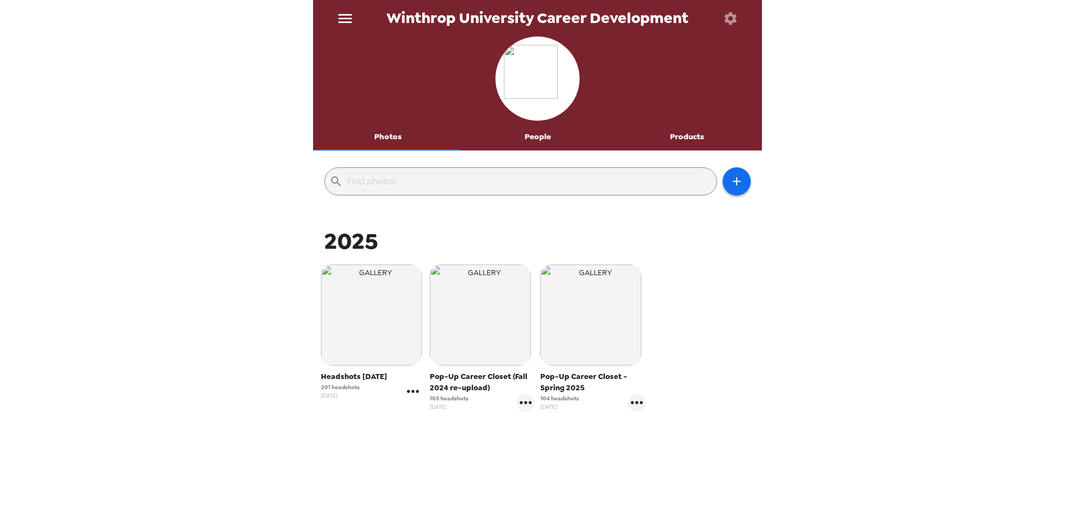
click at [412, 393] on icon "gallery menu" at bounding box center [413, 391] width 18 height 18
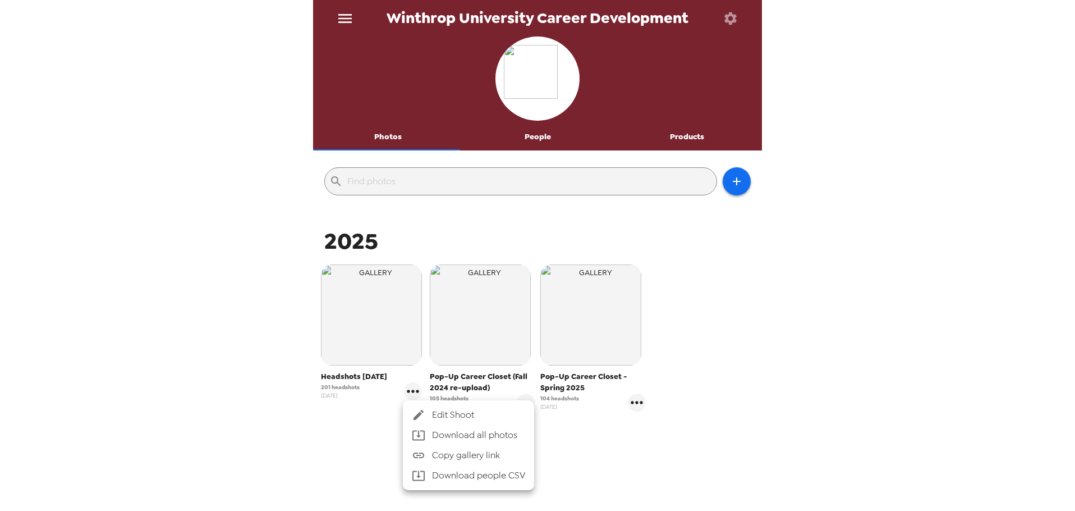
click at [365, 322] on div at bounding box center [537, 255] width 1075 height 511
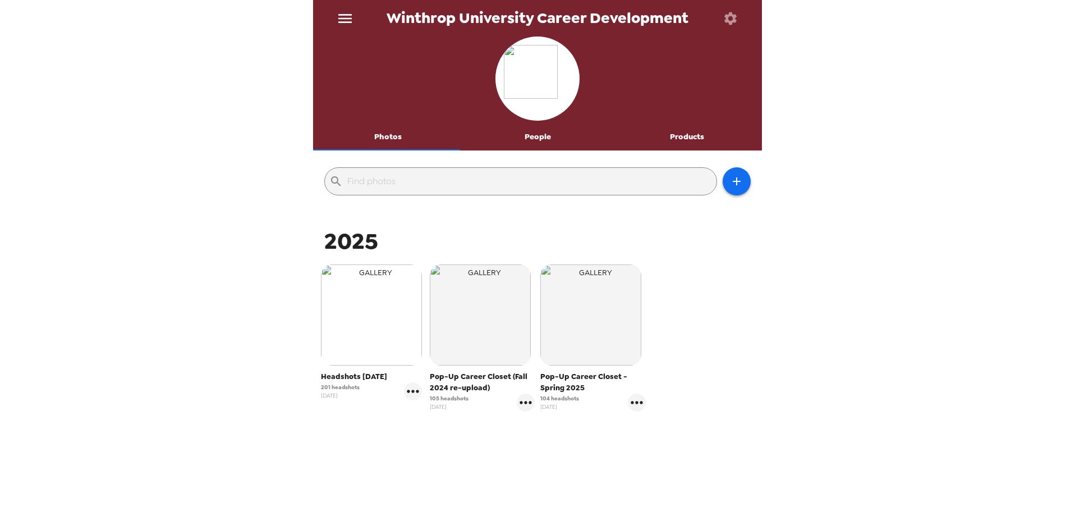
click at [374, 307] on img "button" at bounding box center [371, 314] width 101 height 101
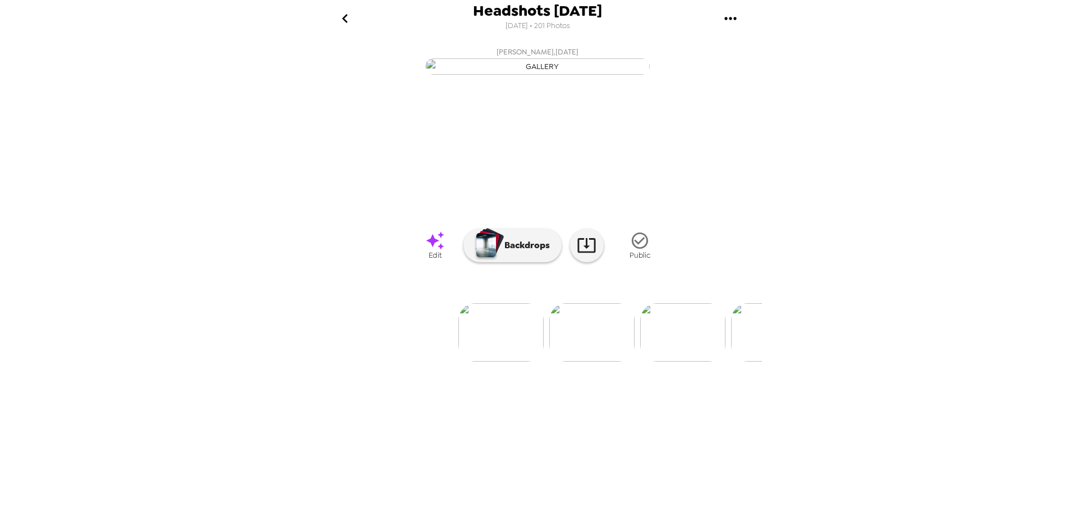
scroll to position [0, 6994]
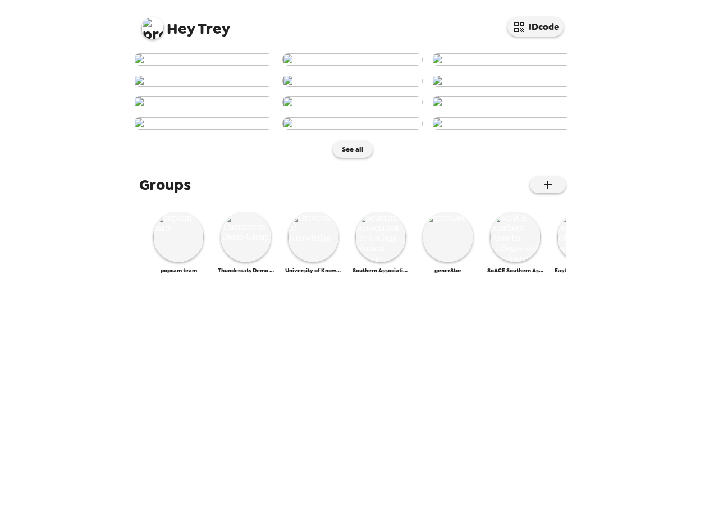
scroll to position [393, 0]
click at [180, 262] on img at bounding box center [178, 237] width 50 height 50
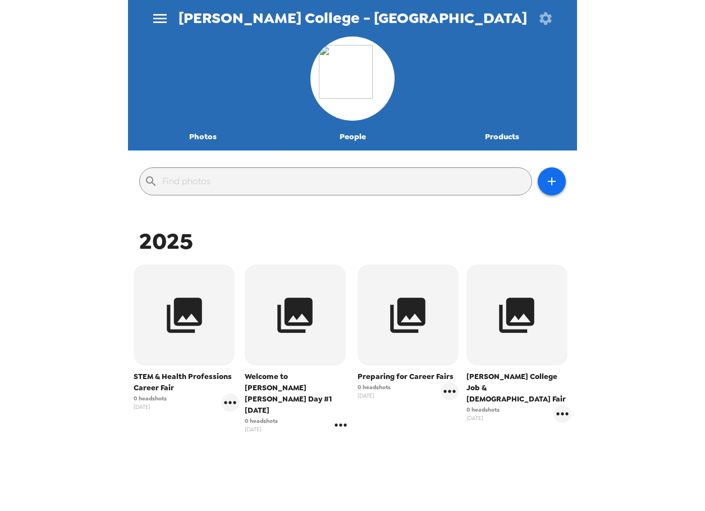
click at [336, 423] on icon "gallery menu" at bounding box center [340, 424] width 12 height 3
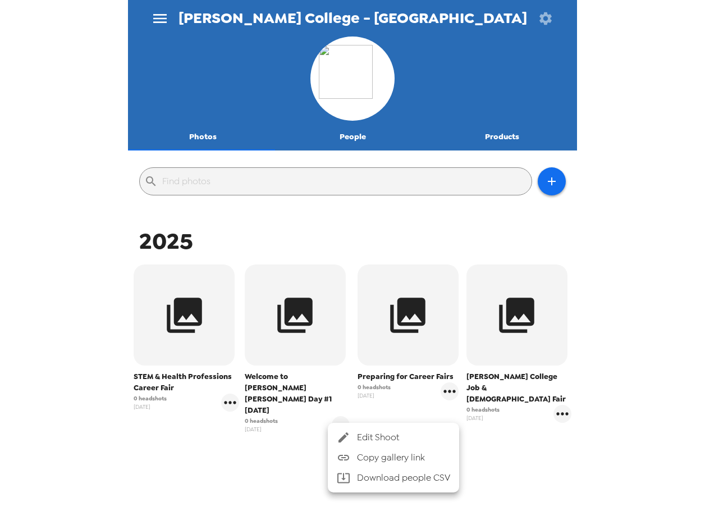
click at [357, 433] on span "Edit Shoot" at bounding box center [403, 436] width 93 height 13
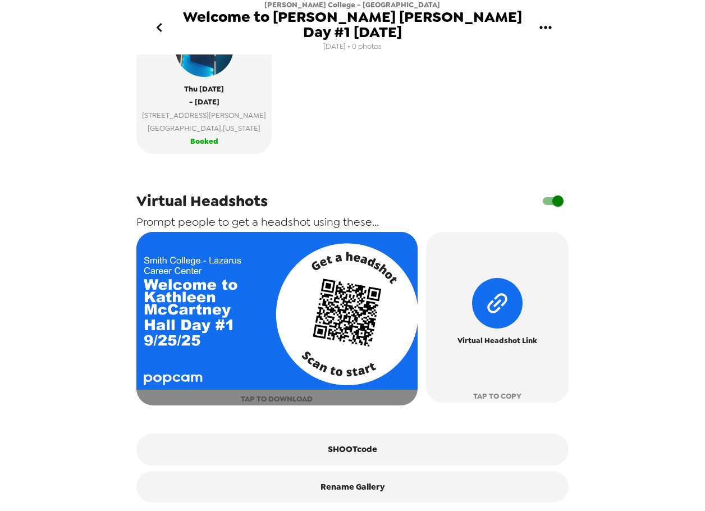
scroll to position [345, 0]
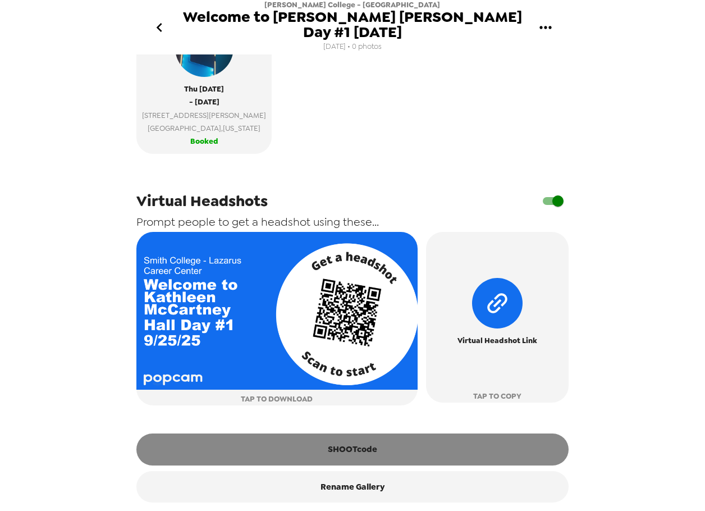
click at [370, 453] on button "SHOOTcode" at bounding box center [352, 448] width 432 height 31
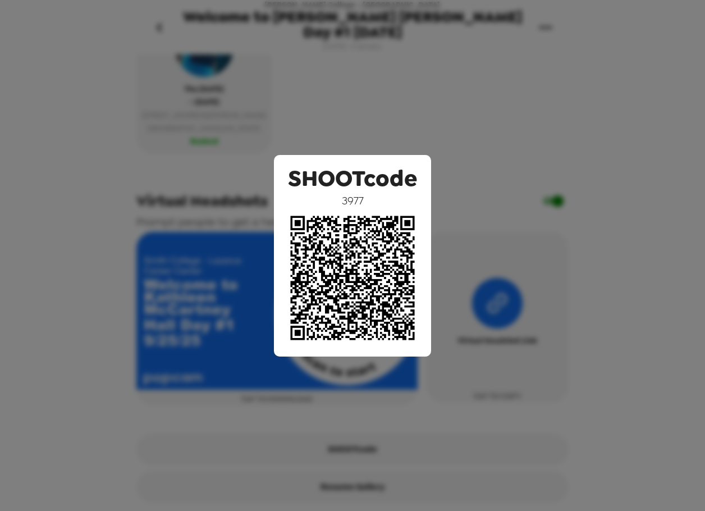
click at [375, 78] on div "SHOOTcode 3977" at bounding box center [352, 255] width 705 height 511
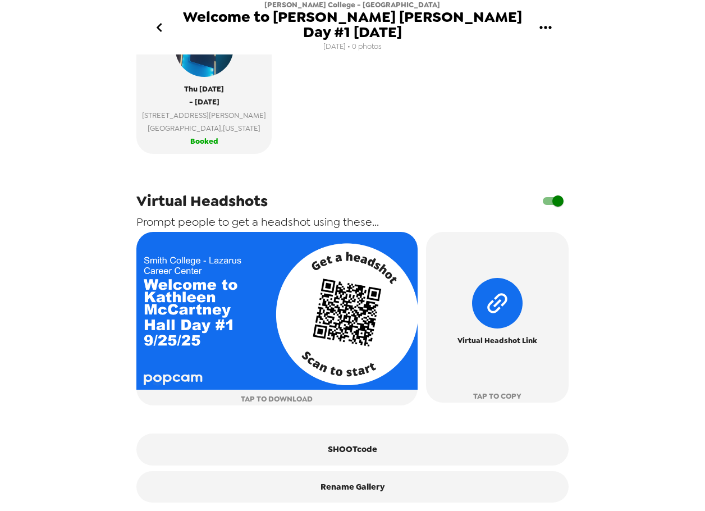
drag, startPoint x: 604, startPoint y: 125, endPoint x: 619, endPoint y: 160, distance: 37.9
click at [604, 125] on div "[PERSON_NAME] College - Lazarus Career Center Welcome to [PERSON_NAME] [PERSON_…" at bounding box center [352, 255] width 705 height 511
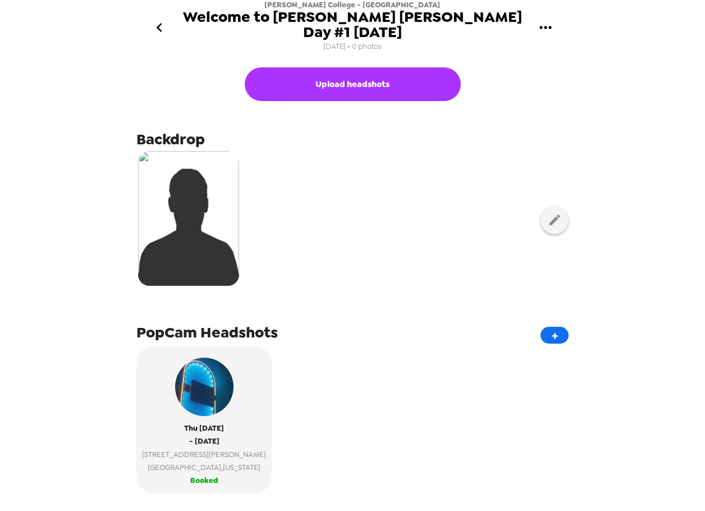
scroll to position [0, 0]
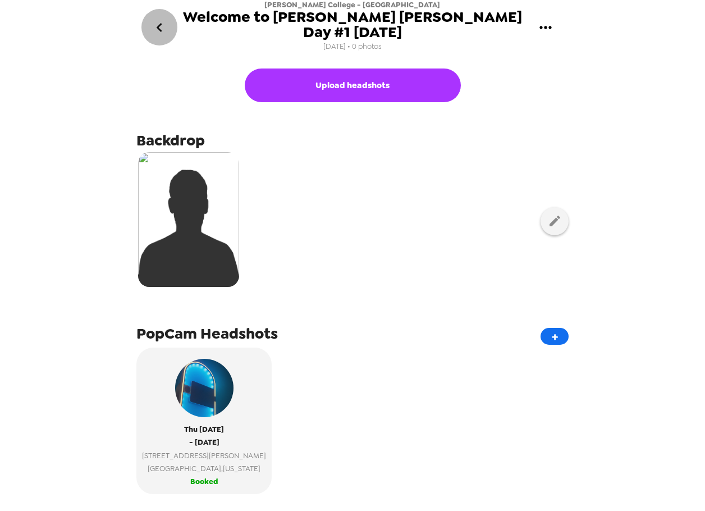
click at [162, 20] on button "go back" at bounding box center [159, 27] width 36 height 36
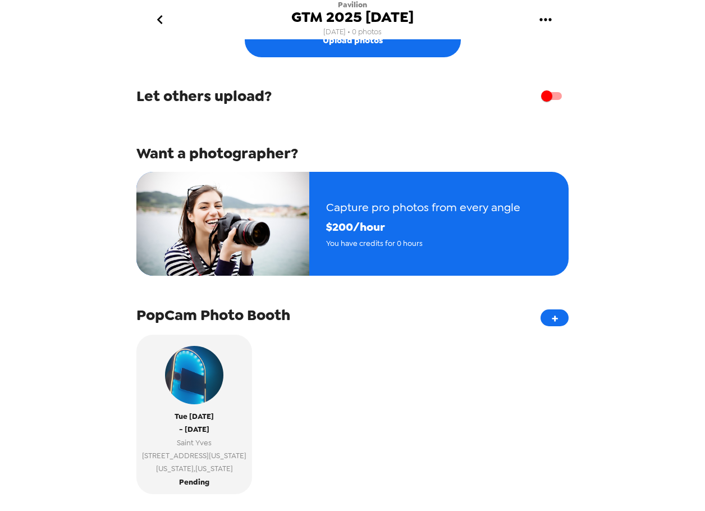
scroll to position [56, 0]
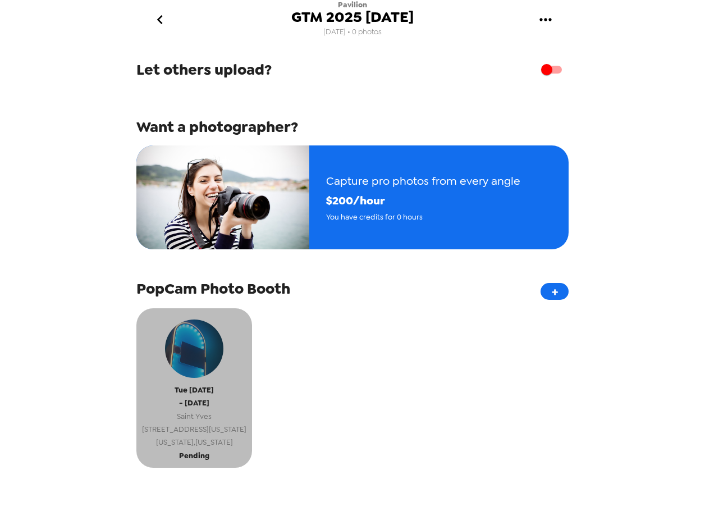
click at [206, 435] on span "1220 Connecticut Avenue Northwest" at bounding box center [194, 429] width 104 height 13
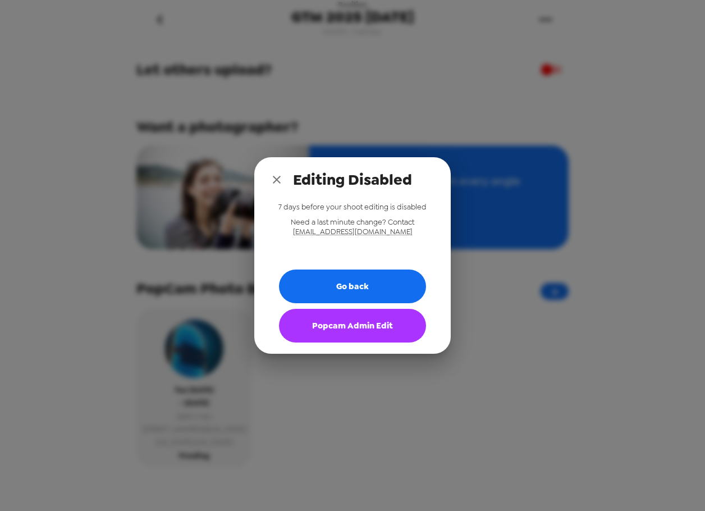
click at [368, 320] on button "Popcam Admin Edit" at bounding box center [352, 326] width 147 height 34
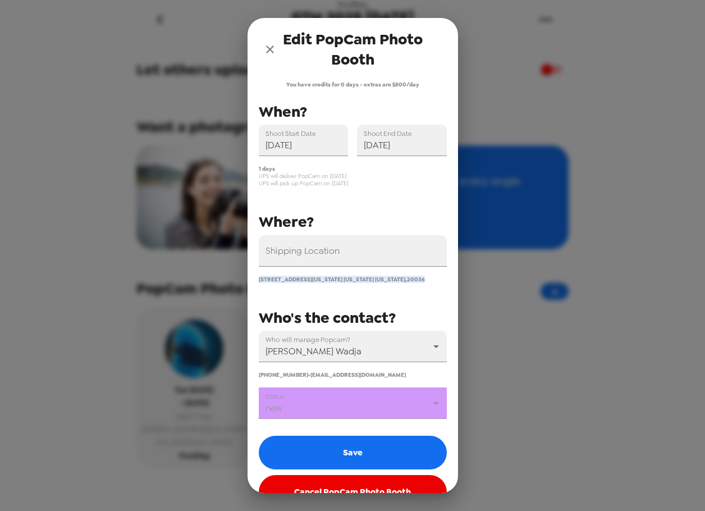
drag, startPoint x: 315, startPoint y: 287, endPoint x: 268, endPoint y: 296, distance: 47.4
click at [259, 280] on div "1220 Connecticut Avenue Northwest Washington District of Columbia , 20036" at bounding box center [348, 275] width 197 height 16
copy span "1220 Connecticut Avenue Northwest Washington District of Columbia , 20036"
drag, startPoint x: 270, startPoint y: 52, endPoint x: 274, endPoint y: 62, distance: 11.1
click at [271, 53] on icon "close" at bounding box center [269, 49] width 13 height 13
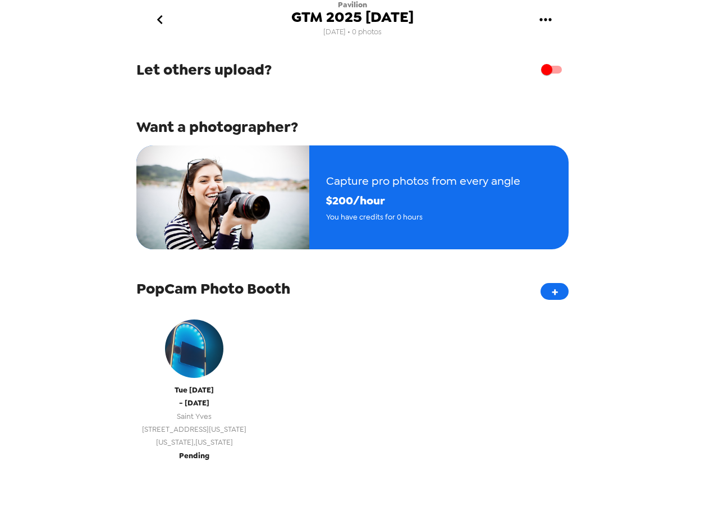
click at [209, 409] on span "- Tue 9/23/25" at bounding box center [194, 402] width 30 height 13
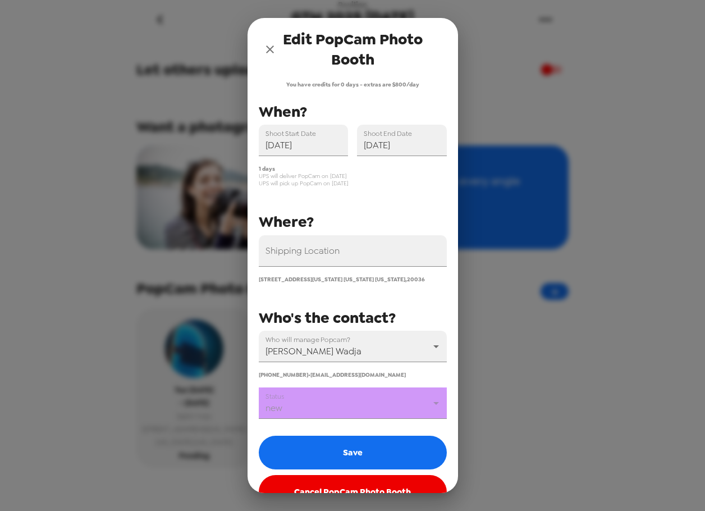
click at [373, 409] on body "Pavilion GTM 2025 9/23/25 9/18/25 • 0 photos Upload photos Let others upload? W…" at bounding box center [352, 255] width 705 height 511
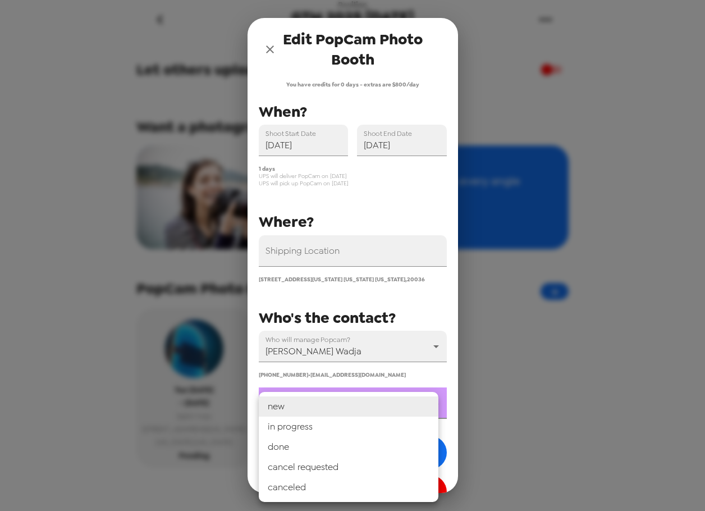
click at [368, 425] on li "in progress" at bounding box center [349, 426] width 180 height 20
type input "in progress"
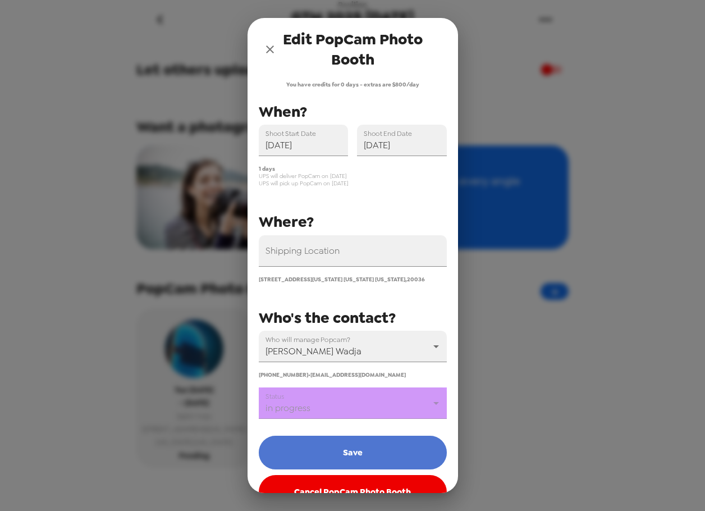
click at [379, 461] on button "Save" at bounding box center [353, 452] width 188 height 34
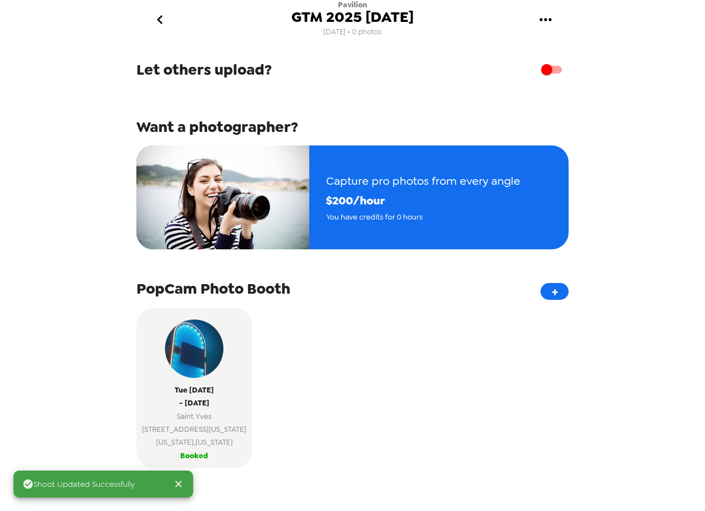
click at [497, 403] on div "Tue 9/23/25 - Tue 9/23/25 Saint Yves 1220 Connecticut Avenue Northwest Washingt…" at bounding box center [352, 392] width 432 height 168
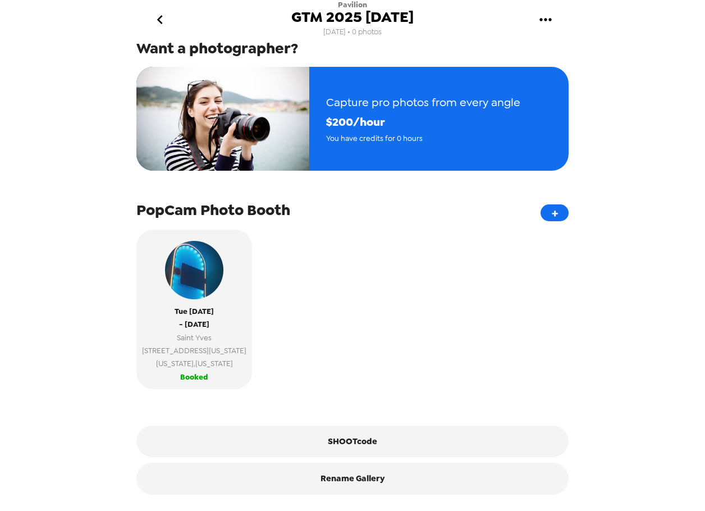
scroll to position [150, 0]
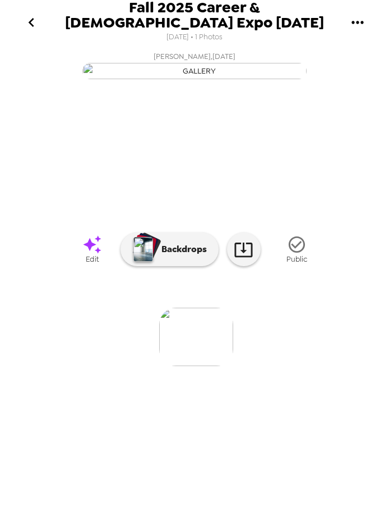
click at [33, 14] on icon "go back" at bounding box center [31, 22] width 18 height 18
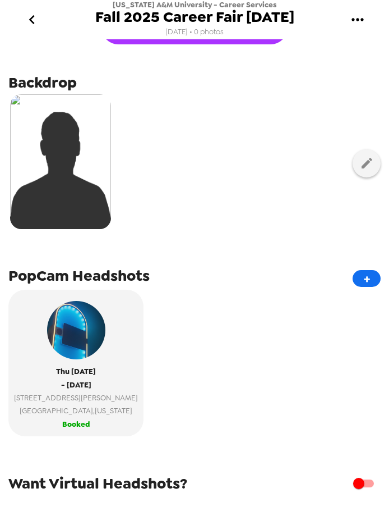
scroll to position [112, 0]
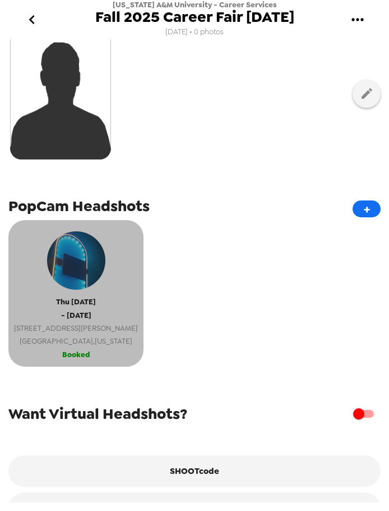
click at [80, 350] on button "[DATE] - [DATE] [STREET_ADDRESS][PERSON_NAME][US_STATE] Booked" at bounding box center [75, 293] width 135 height 146
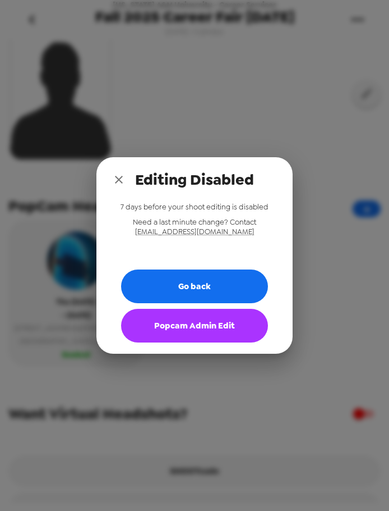
click at [219, 325] on button "Popcam Admin Edit" at bounding box center [194, 326] width 147 height 34
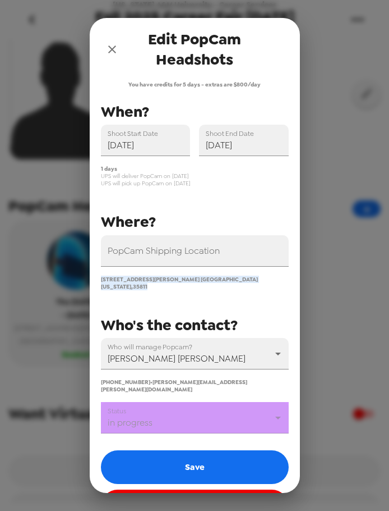
drag, startPoint x: 270, startPoint y: 280, endPoint x: 89, endPoint y: 281, distance: 181.8
click at [89, 281] on div "Edit PopCam Headshots You have credits for 5 days - extras are $800/day PopCam …" at bounding box center [194, 255] width 389 height 511
copy span "453 Buchanan Way Northeast Huntsville Alabama , 35811"
click at [189, 254] on input "PopCam Shipping Location" at bounding box center [195, 250] width 188 height 31
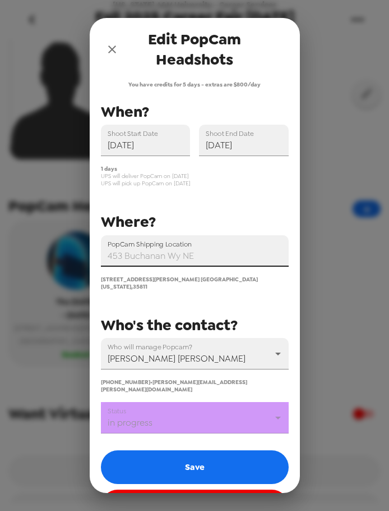
paste input "453 Buchanan Way Northeast Huntsville Alabama, 35811"
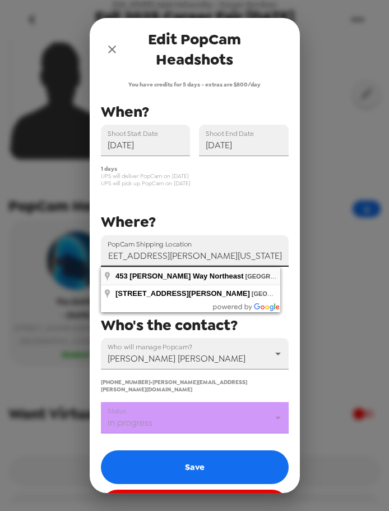
type input "453 Buchanan Way Northeast, Huntsville, Alabama 35811, USA"
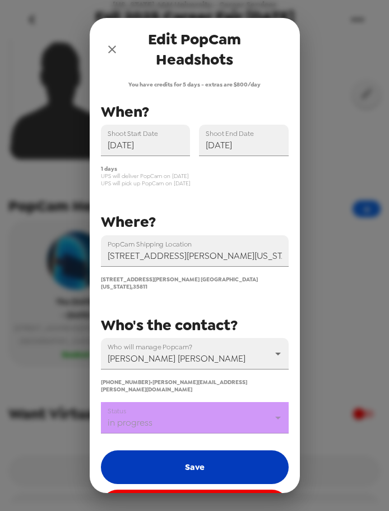
click at [181, 450] on button "Save" at bounding box center [195, 467] width 188 height 34
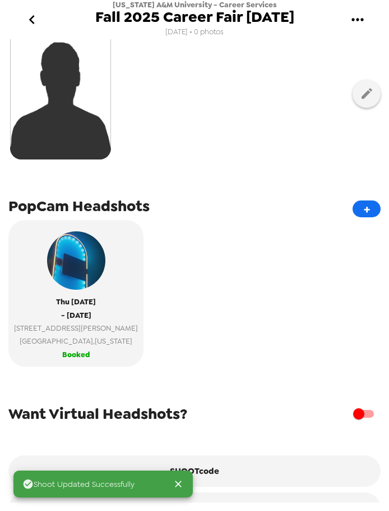
click at [31, 11] on icon "go back" at bounding box center [32, 20] width 18 height 18
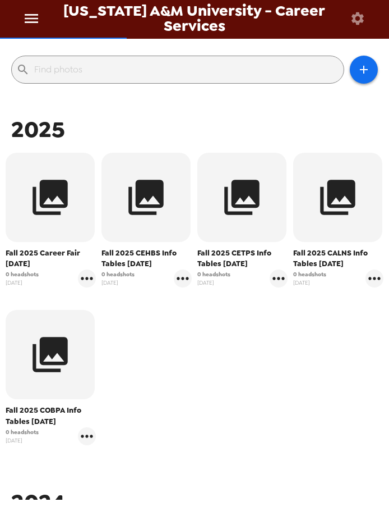
scroll to position [112, 0]
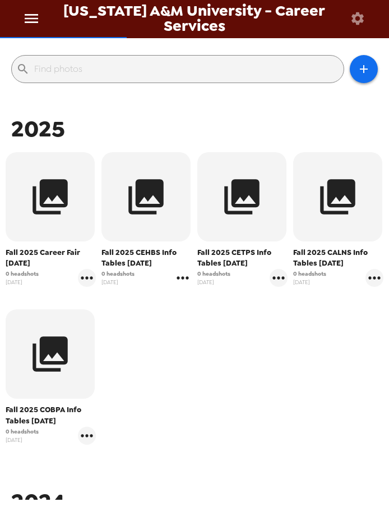
click at [180, 277] on icon "gallery menu" at bounding box center [183, 278] width 12 height 3
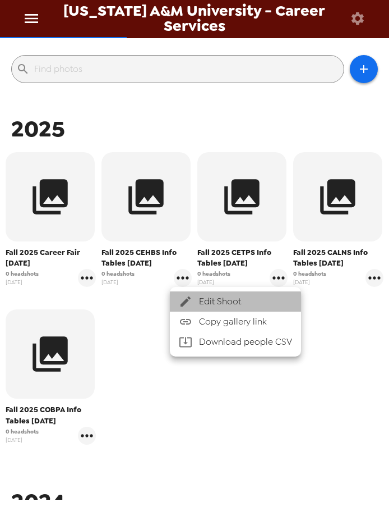
click at [190, 300] on icon at bounding box center [185, 301] width 13 height 13
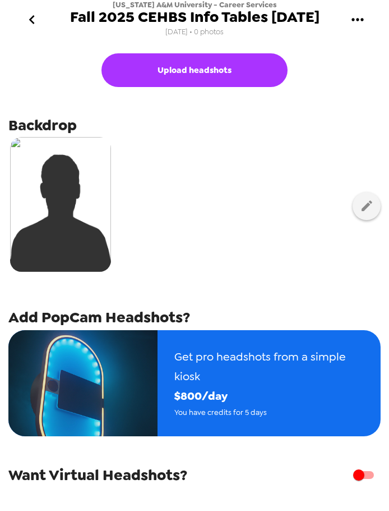
scroll to position [99, 0]
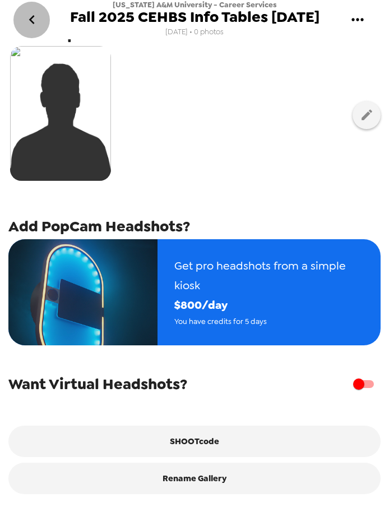
click at [38, 23] on icon "go back" at bounding box center [32, 20] width 18 height 18
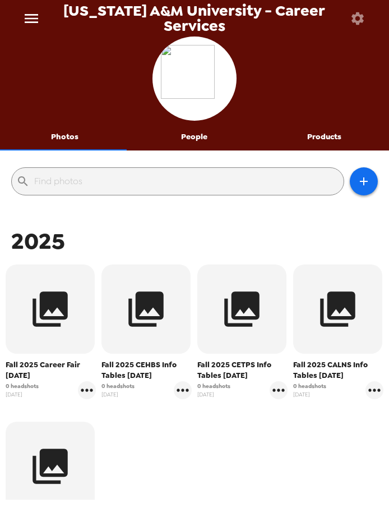
click at [359, 17] on icon "button" at bounding box center [358, 19] width 16 height 16
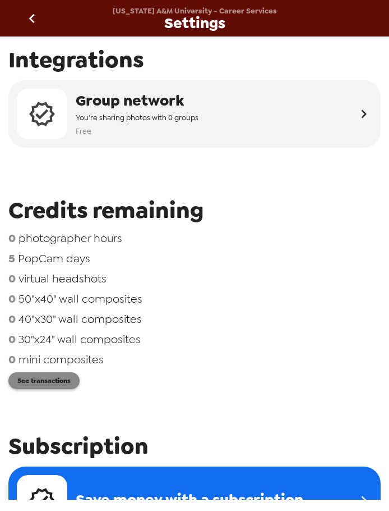
click at [63, 382] on button "See transactions" at bounding box center [43, 380] width 71 height 17
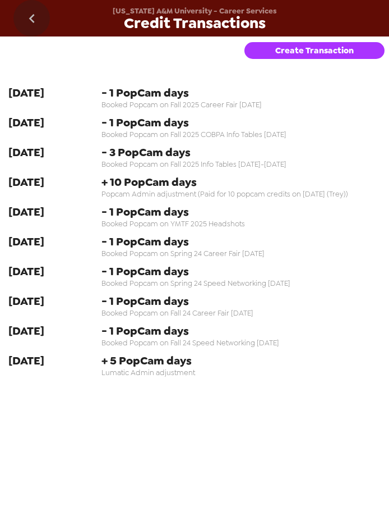
click at [38, 12] on icon "go back" at bounding box center [32, 19] width 18 height 18
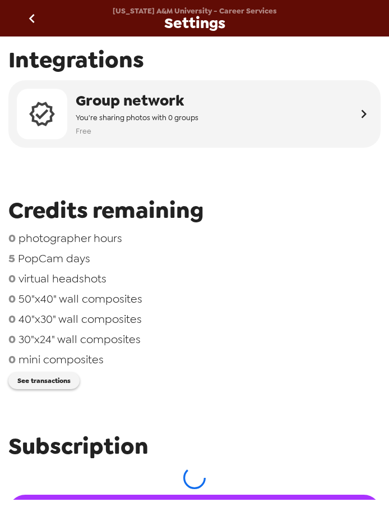
click at [42, 16] on button "go back" at bounding box center [31, 18] width 36 height 36
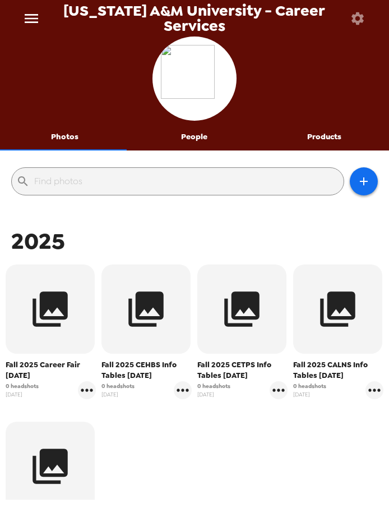
click at [261, 434] on div "Fall 2025 Career Fair 9-25-25 0 headshots 8/29/25 Fall 2025 CEHBS Info Tables 1…" at bounding box center [195, 418] width 384 height 315
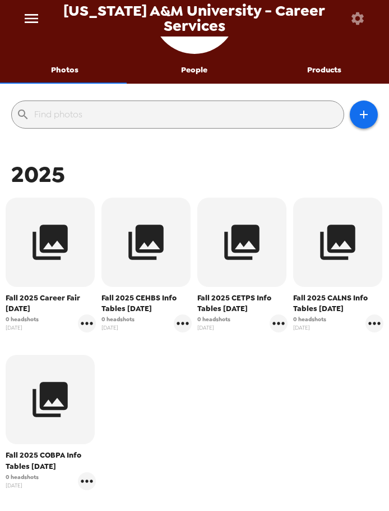
scroll to position [168, 0]
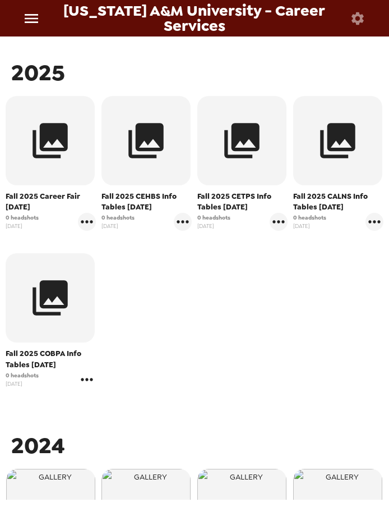
click at [85, 371] on icon "gallery menu" at bounding box center [87, 379] width 18 height 18
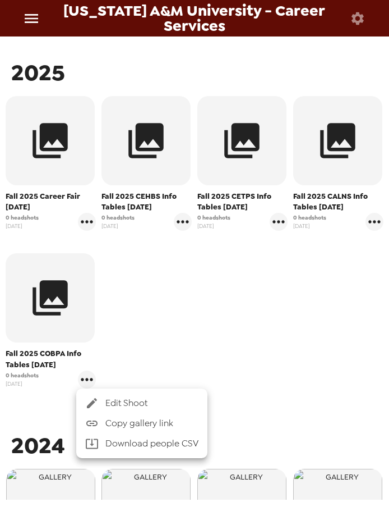
click at [121, 403] on span "Edit Shoot" at bounding box center [151, 402] width 93 height 13
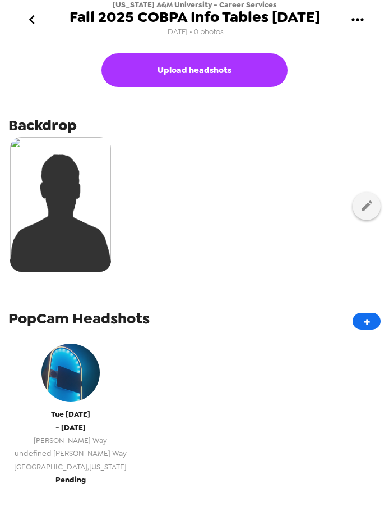
click at [56, 477] on span "Pending" at bounding box center [71, 479] width 30 height 13
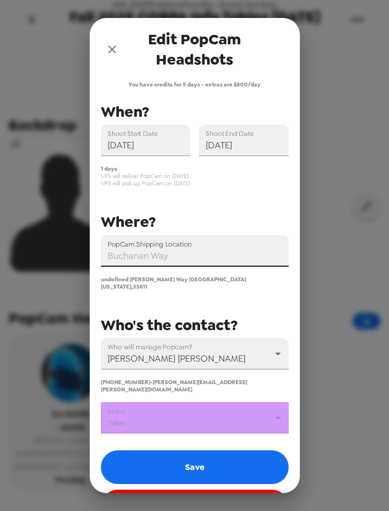
click at [217, 258] on input "PopCam Shipping Location" at bounding box center [195, 250] width 188 height 31
paste input "453 Buchanan Way Northeast Huntsville Alabama, 35811"
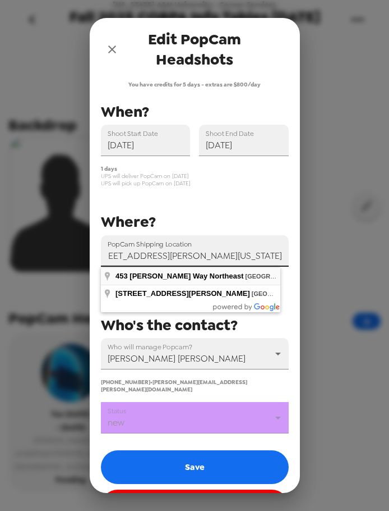
type input "453 Buchanan Way Northeast, Huntsville, Alabama 35811, USA"
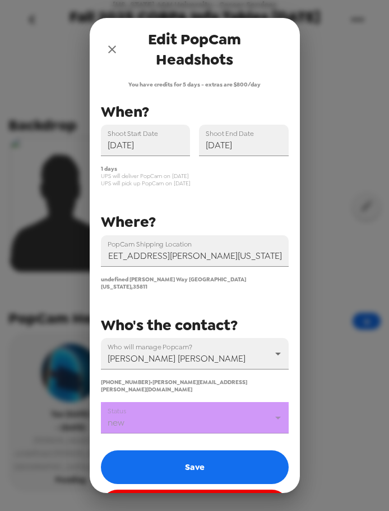
scroll to position [0, 0]
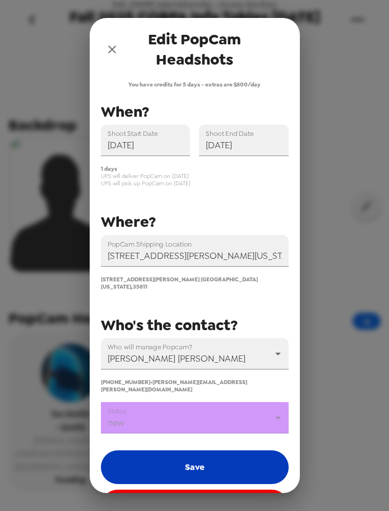
click at [178, 450] on button "Save" at bounding box center [195, 467] width 188 height 34
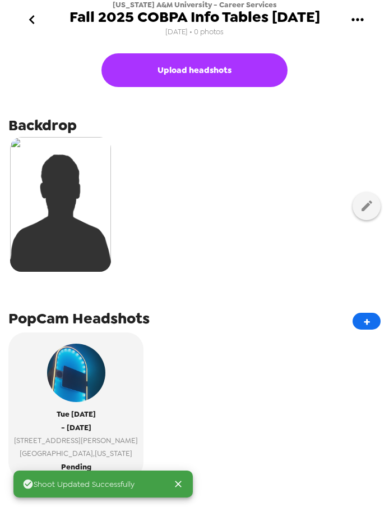
click at [36, 19] on icon "go back" at bounding box center [32, 20] width 18 height 18
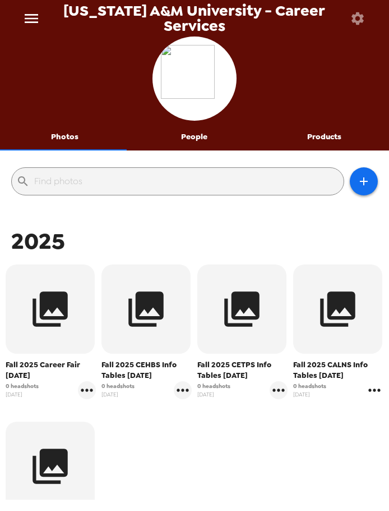
click at [369, 389] on icon "gallery menu" at bounding box center [375, 390] width 18 height 18
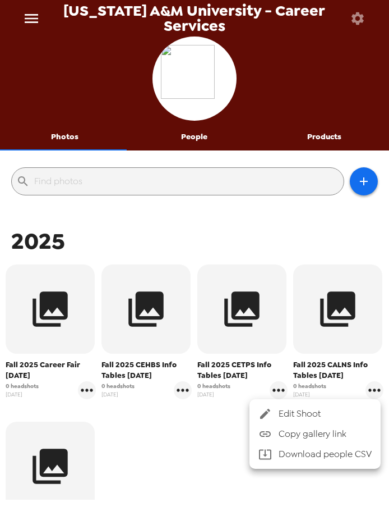
click at [352, 410] on span "Edit Shoot" at bounding box center [325, 413] width 93 height 13
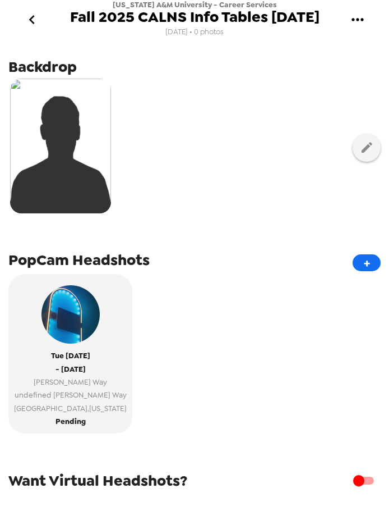
scroll to position [163, 0]
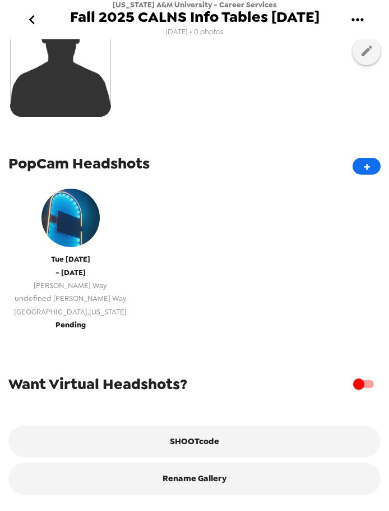
click at [99, 292] on span "undefined Buchanan Way" at bounding box center [70, 298] width 113 height 13
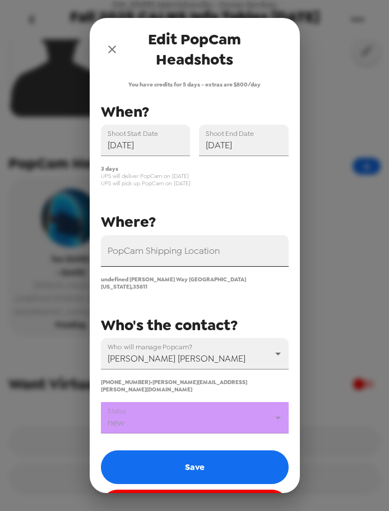
click at [176, 255] on input "PopCam Shipping Location" at bounding box center [195, 250] width 188 height 31
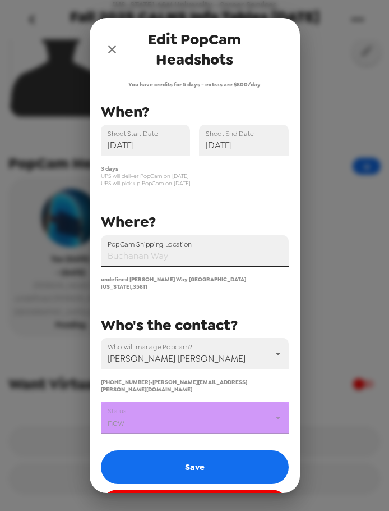
paste input "453 Buchanan Way Northeast Huntsville Alabama, 35811"
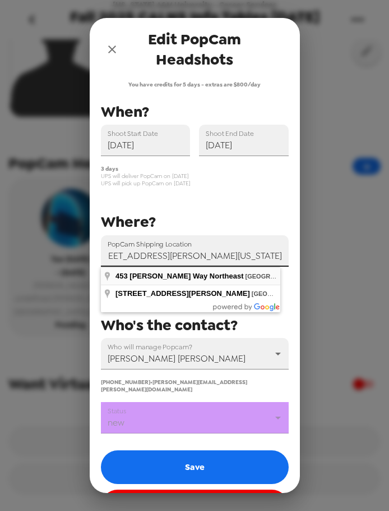
type input "453 Buchanan Way Northeast, Huntsville, Alabama 35811, USA"
drag, startPoint x: 152, startPoint y: 276, endPoint x: 153, endPoint y: 290, distance: 14.1
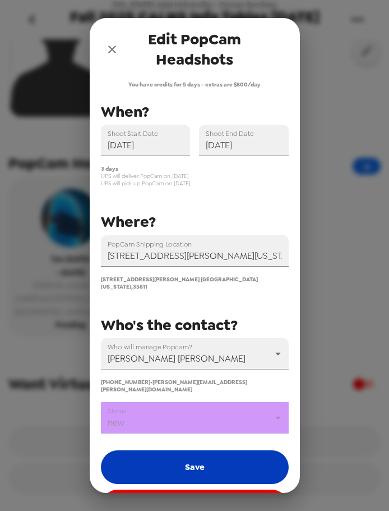
click at [178, 450] on button "Save" at bounding box center [195, 467] width 188 height 34
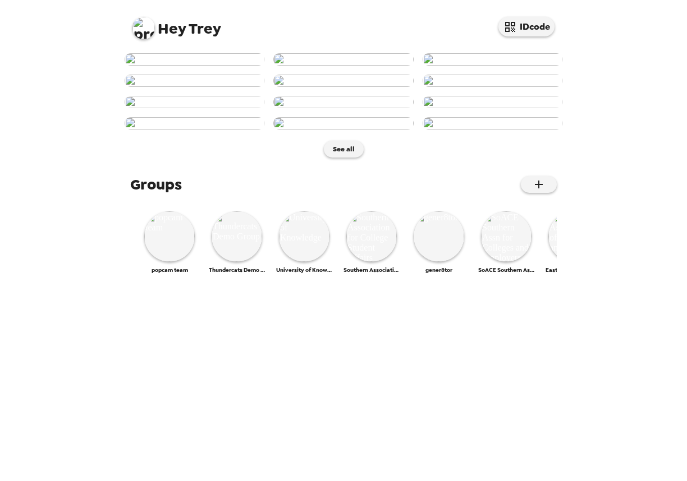
scroll to position [168, 0]
click at [527, 24] on button "IDcode" at bounding box center [526, 27] width 56 height 20
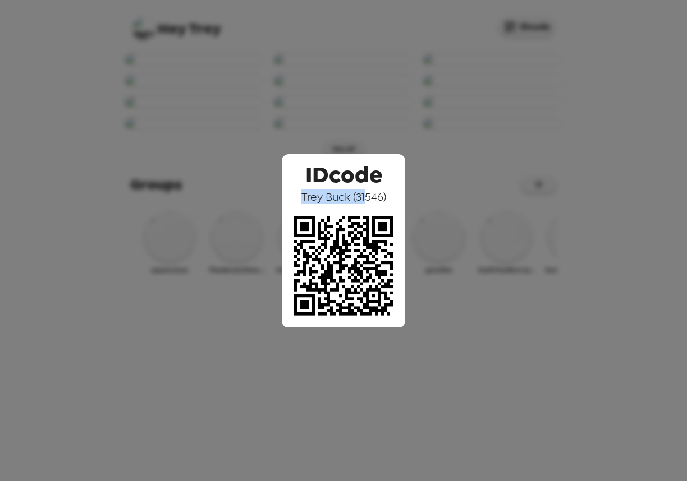
drag, startPoint x: 348, startPoint y: 199, endPoint x: 368, endPoint y: 196, distance: 19.8
click at [365, 197] on span "[PERSON_NAME] ( 31546 )" at bounding box center [343, 197] width 85 height 15
click at [368, 198] on span "[PERSON_NAME] ( 31546 )" at bounding box center [343, 197] width 85 height 15
drag, startPoint x: 563, startPoint y: 213, endPoint x: 582, endPoint y: 330, distance: 118.8
click at [563, 213] on div "IDcode [PERSON_NAME] ( 31546 )" at bounding box center [343, 240] width 687 height 481
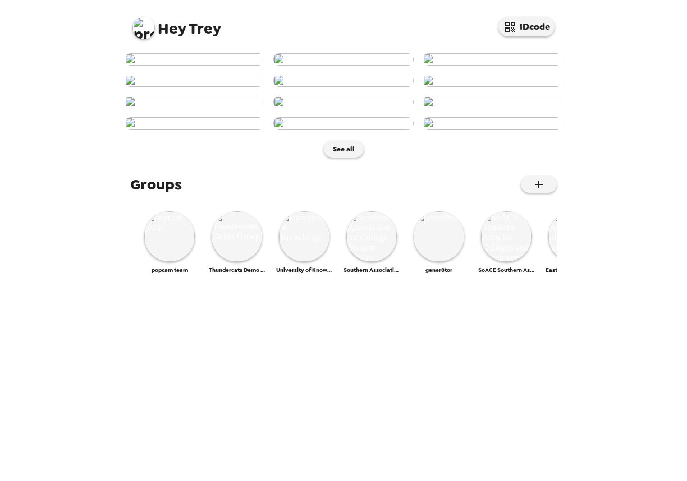
scroll to position [224, 0]
click at [336, 108] on img at bounding box center [343, 102] width 140 height 12
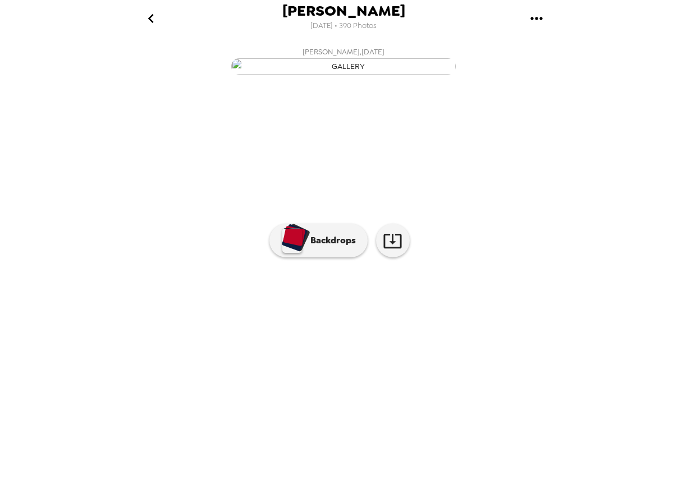
scroll to position [0, 636]
drag, startPoint x: 421, startPoint y: 450, endPoint x: 410, endPoint y: 451, distance: 11.3
click at [421, 353] on img at bounding box center [434, 324] width 85 height 58
click at [255, 353] on img at bounding box center [252, 324] width 85 height 58
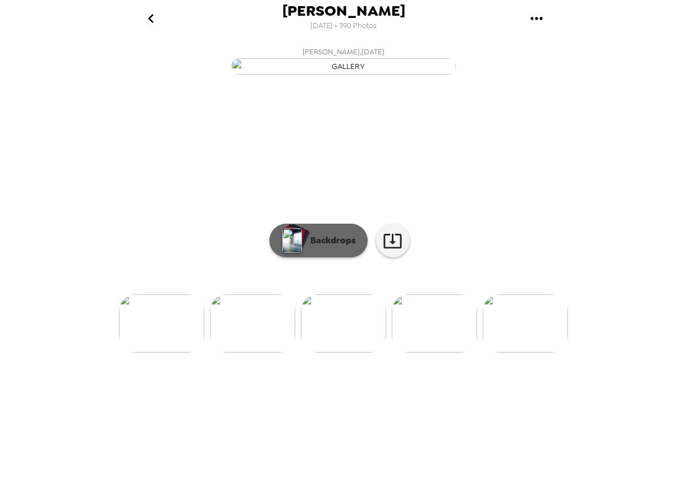
click at [306, 247] on p "Backdrops" at bounding box center [330, 240] width 51 height 13
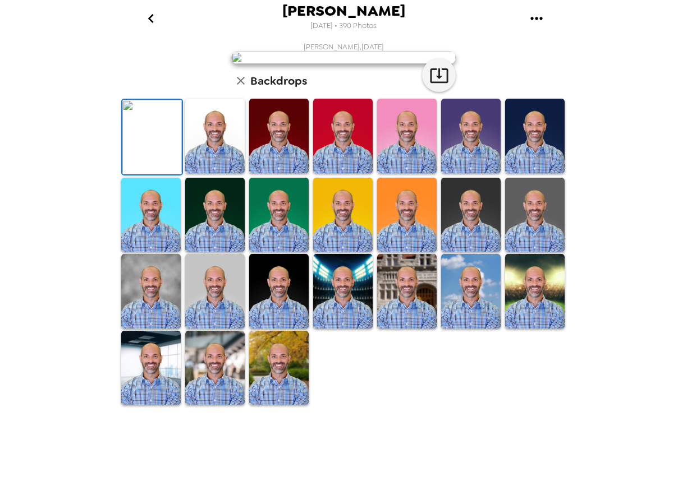
scroll to position [112, 0]
click at [342, 252] on img at bounding box center [342, 215] width 59 height 75
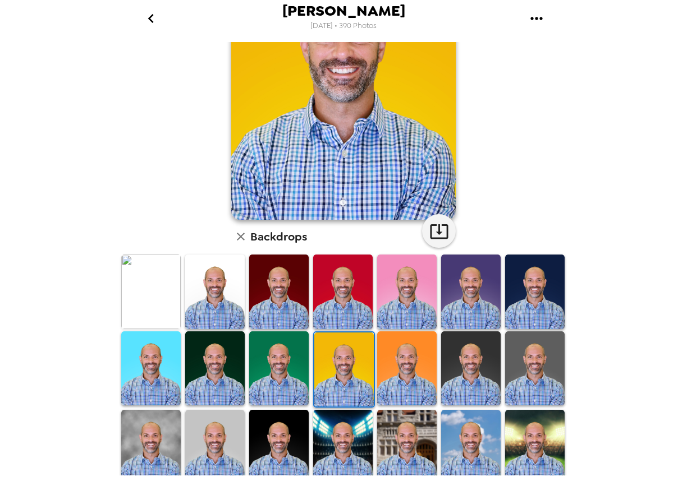
scroll to position [0, 0]
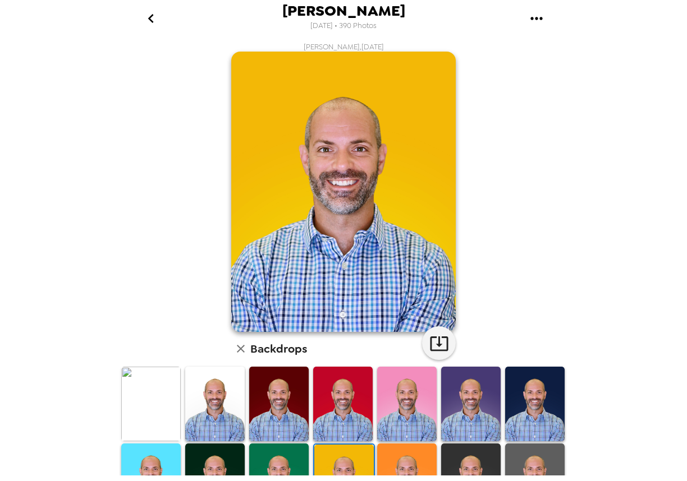
click at [171, 390] on img at bounding box center [150, 404] width 59 height 75
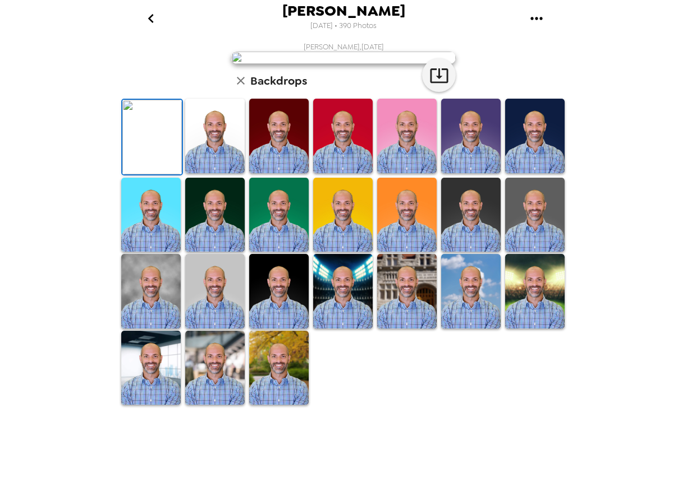
drag, startPoint x: 337, startPoint y: 27, endPoint x: 382, endPoint y: 29, distance: 44.9
click at [376, 29] on span "[DATE] • 390 Photos" at bounding box center [343, 26] width 66 height 15
click at [145, 25] on icon "go back" at bounding box center [151, 19] width 18 height 18
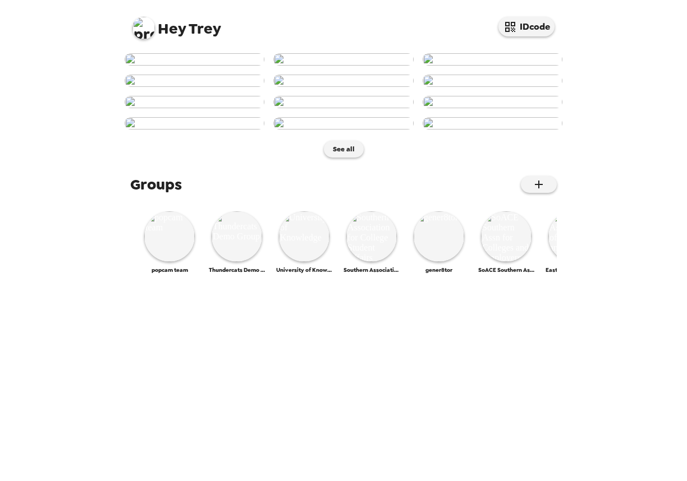
scroll to position [457, 0]
click at [503, 262] on img at bounding box center [506, 237] width 50 height 50
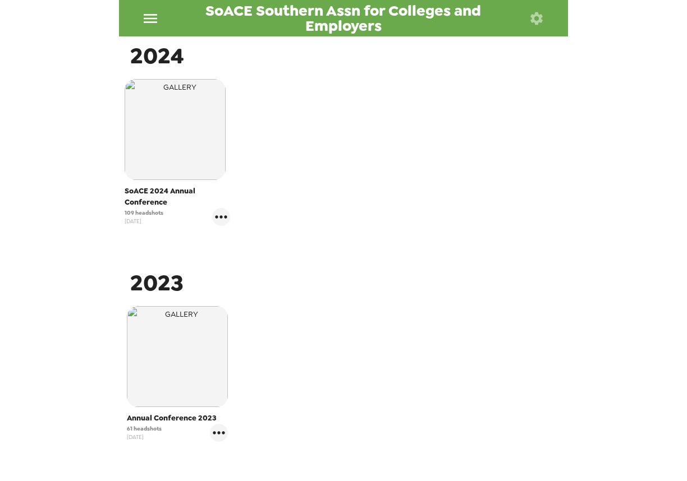
scroll to position [224, 0]
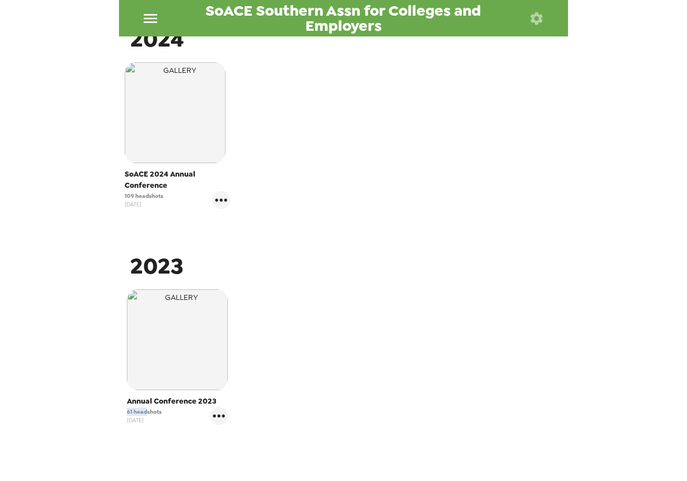
drag, startPoint x: 144, startPoint y: 414, endPoint x: 117, endPoint y: 414, distance: 26.9
click at [117, 414] on div "SoACE Southern Assn for Colleges and Employers Photos People Products ​ 2024 So…" at bounding box center [343, 240] width 687 height 481
click at [140, 414] on span "61 headshots" at bounding box center [144, 412] width 35 height 8
drag, startPoint x: 152, startPoint y: 194, endPoint x: 97, endPoint y: 190, distance: 55.1
click at [97, 190] on div "SoACE Southern Assn for Colleges and Employers Photos People Products ​ 2024 So…" at bounding box center [343, 240] width 687 height 481
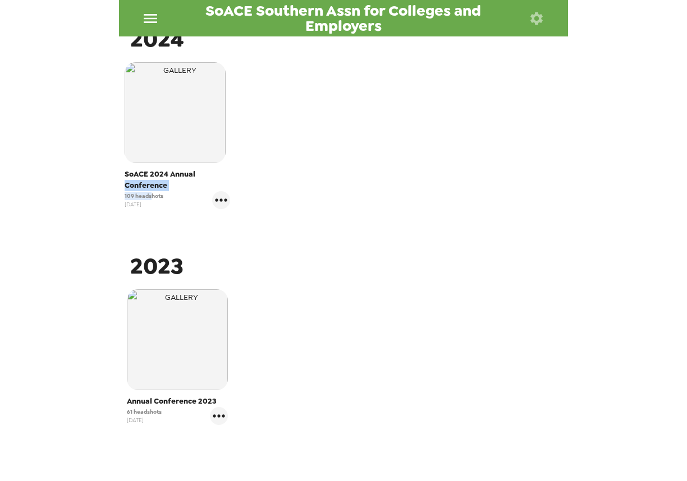
click at [140, 194] on span "109 headshots" at bounding box center [144, 196] width 39 height 8
click at [219, 203] on icon "gallery menu" at bounding box center [221, 200] width 18 height 18
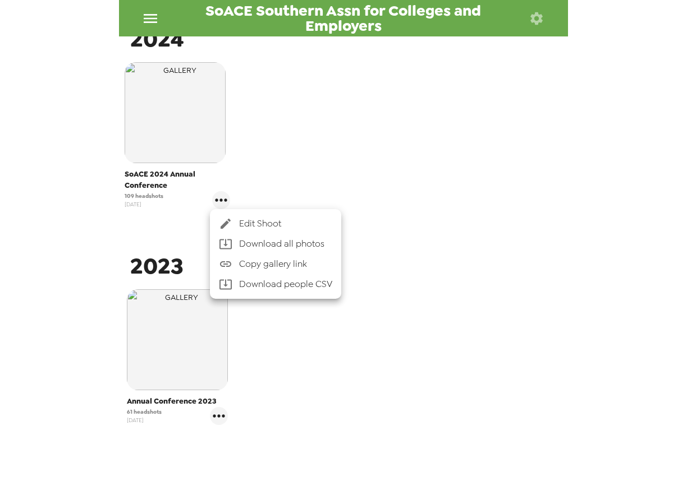
click at [265, 222] on span "Edit Shoot" at bounding box center [285, 223] width 93 height 13
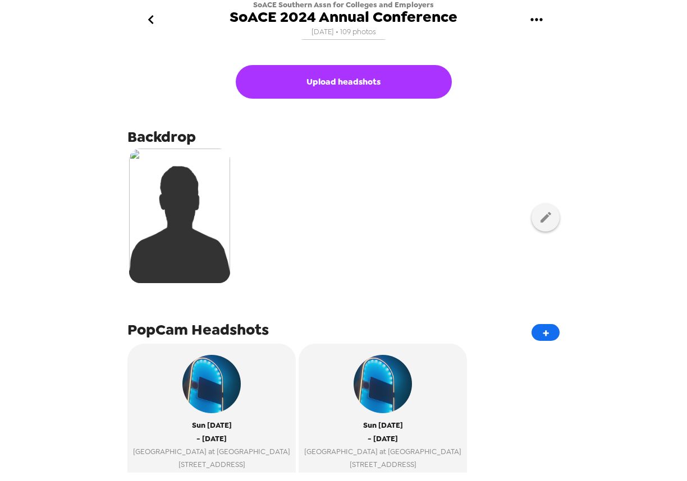
scroll to position [112, 0]
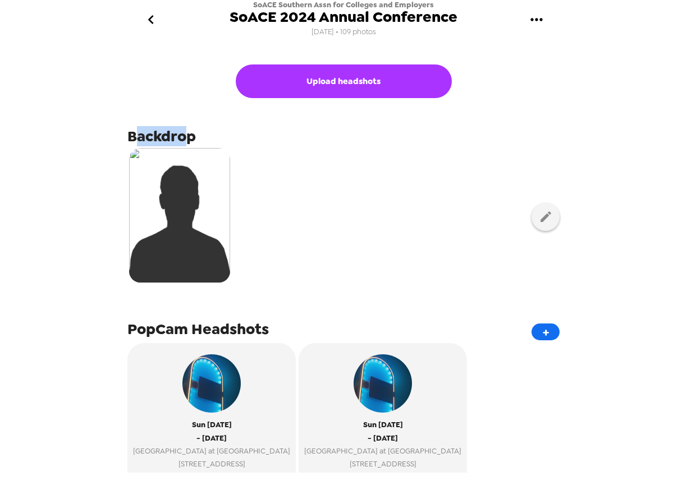
drag, startPoint x: 136, startPoint y: 136, endPoint x: 188, endPoint y: 137, distance: 52.2
click at [188, 137] on span "Backdrop" at bounding box center [161, 136] width 68 height 20
click at [190, 137] on span "Backdrop" at bounding box center [161, 136] width 68 height 20
click at [337, 192] on div at bounding box center [343, 216] width 432 height 141
click at [531, 218] on button "button" at bounding box center [545, 217] width 28 height 28
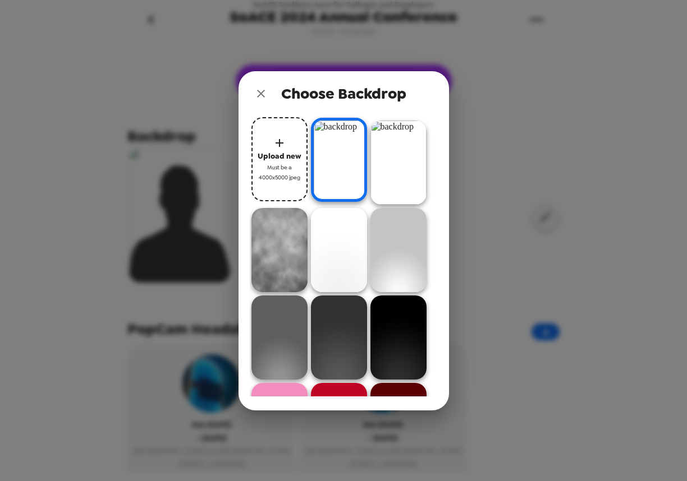
click at [259, 89] on icon "close" at bounding box center [260, 93] width 13 height 13
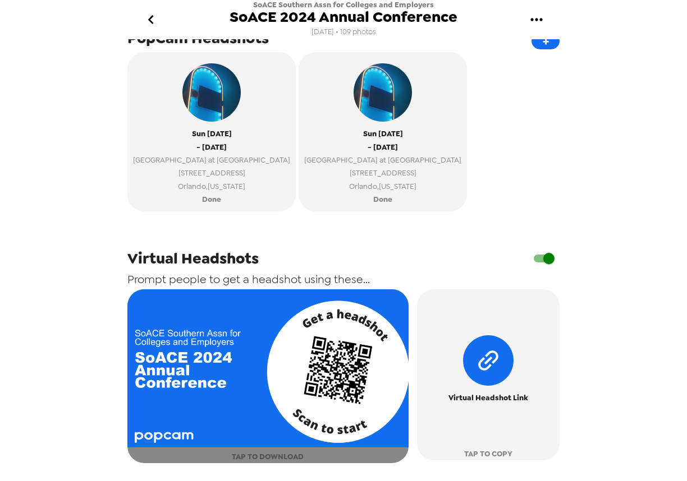
scroll to position [504, 0]
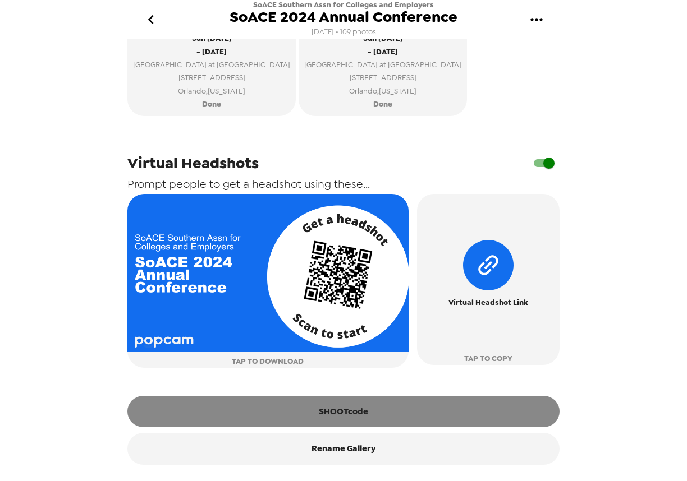
click at [332, 414] on button "SHOOTcode" at bounding box center [343, 411] width 432 height 31
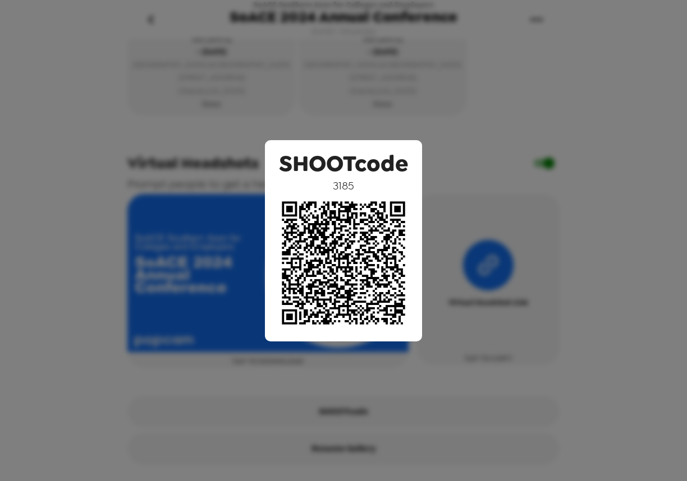
click at [527, 190] on div "SHOOTcode 3185" at bounding box center [343, 240] width 687 height 481
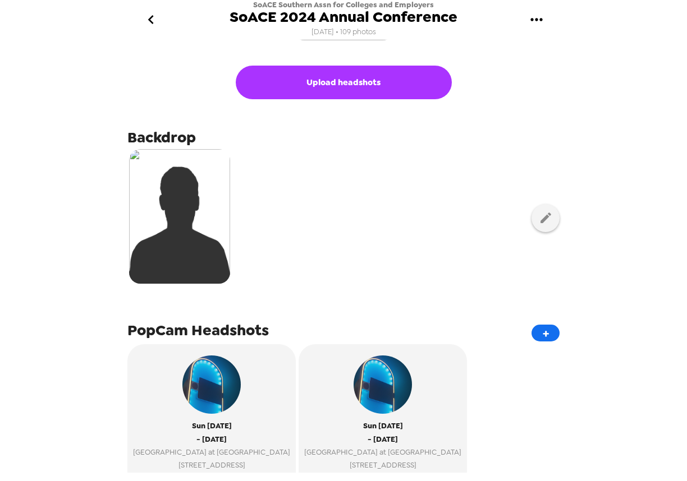
scroll to position [0, 0]
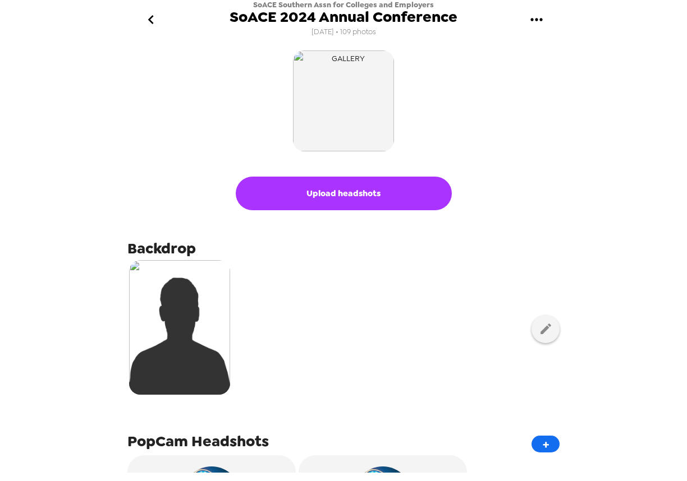
click at [347, 82] on img "button" at bounding box center [343, 100] width 101 height 101
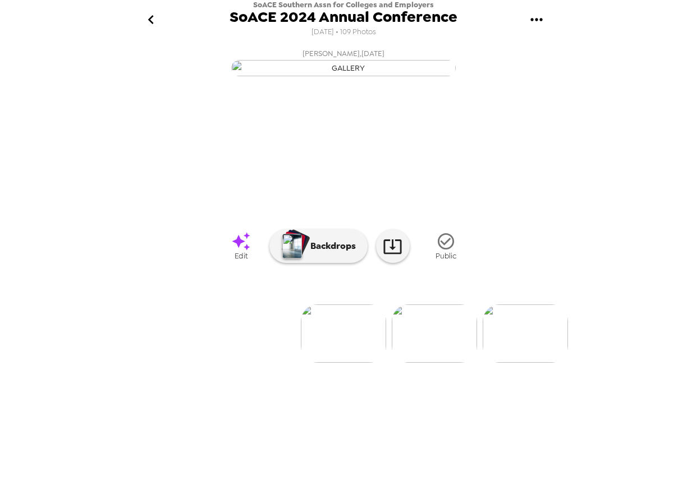
drag, startPoint x: 212, startPoint y: 439, endPoint x: 219, endPoint y: 435, distance: 8.0
click at [212, 363] on li at bounding box center [252, 334] width 85 height 58
click at [278, 363] on img at bounding box center [269, 334] width 85 height 58
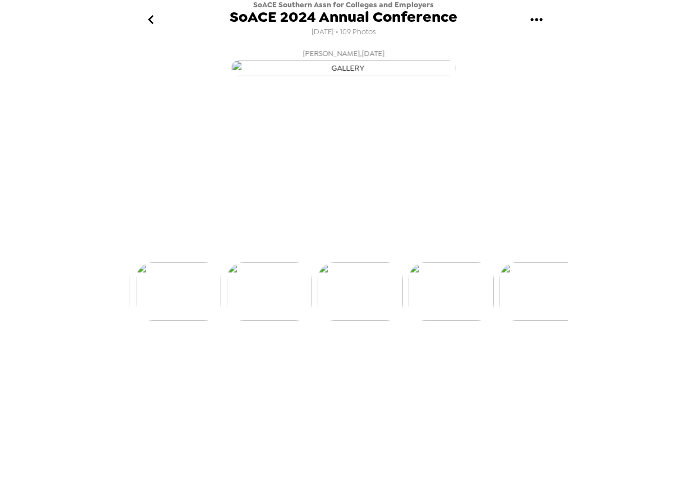
scroll to position [0, 1362]
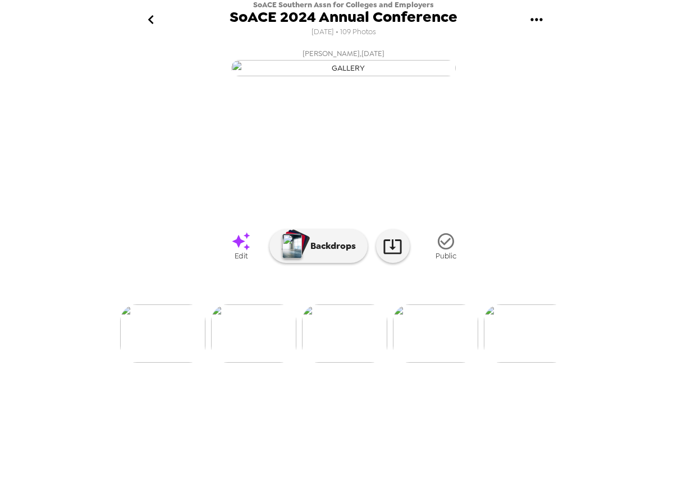
click at [454, 363] on img at bounding box center [435, 334] width 85 height 58
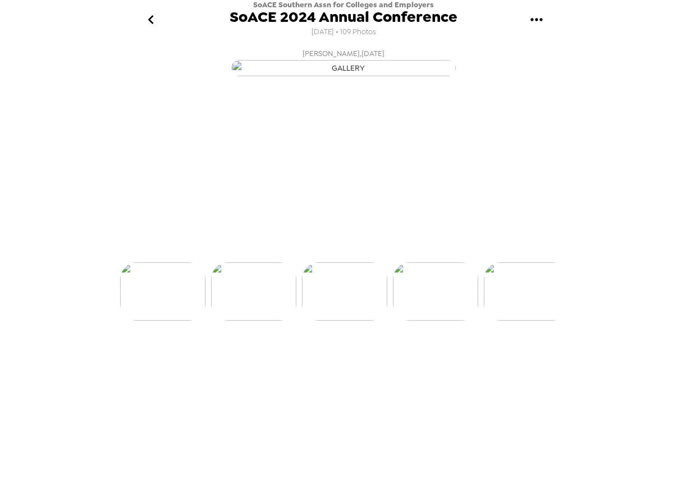
scroll to position [0, 1453]
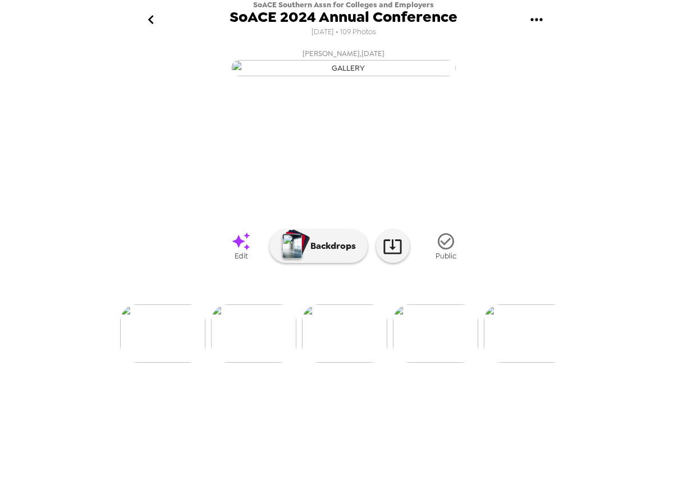
click at [261, 363] on img at bounding box center [253, 334] width 85 height 58
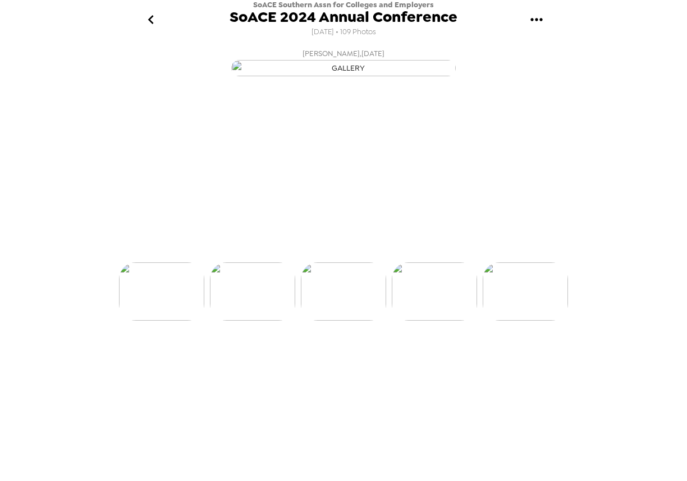
scroll to position [0, 1362]
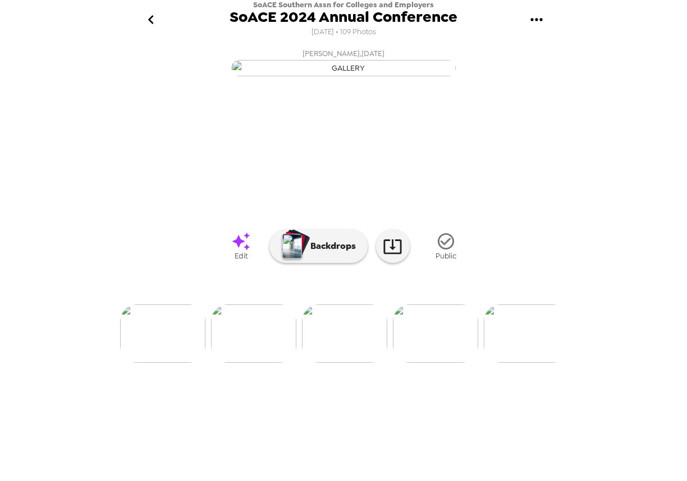
click at [425, 363] on img at bounding box center [435, 334] width 85 height 58
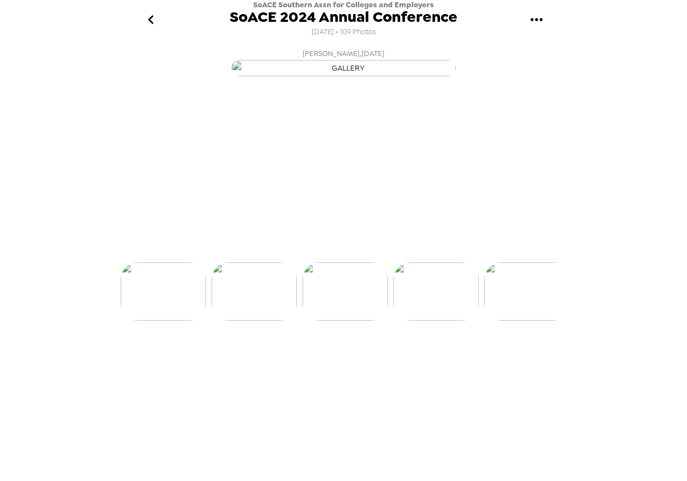
scroll to position [0, 1453]
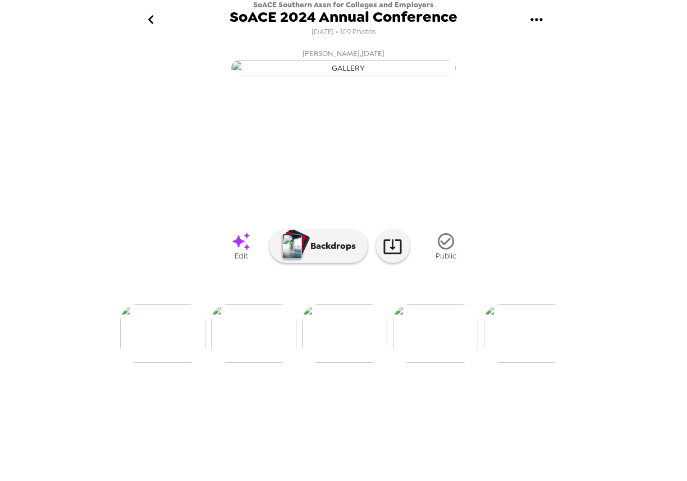
click at [254, 363] on img at bounding box center [253, 334] width 85 height 58
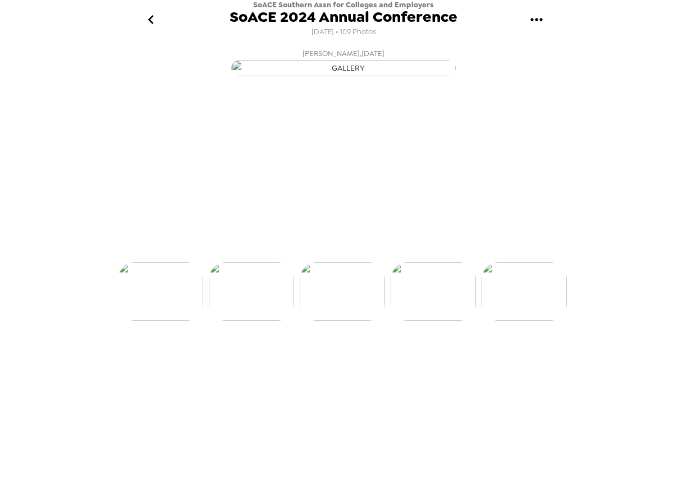
scroll to position [0, 1362]
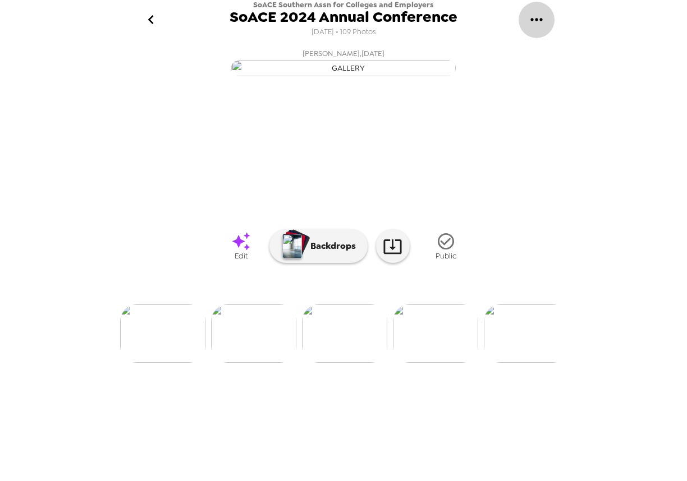
click at [540, 21] on icon "gallery menu" at bounding box center [536, 19] width 12 height 3
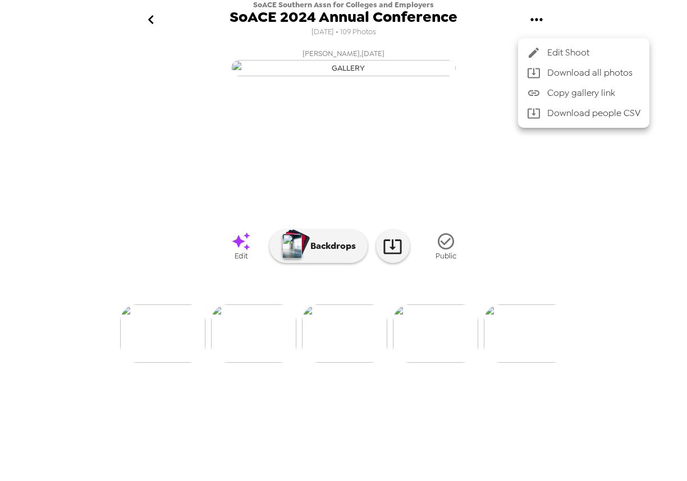
click at [555, 61] on li "Edit Shoot" at bounding box center [583, 53] width 131 height 20
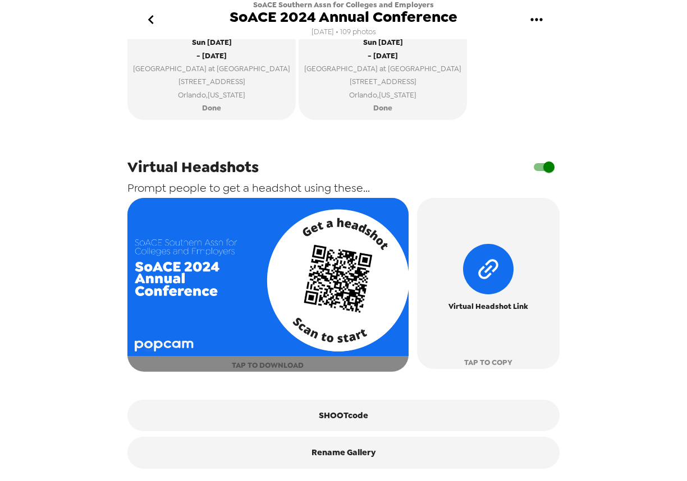
scroll to position [504, 0]
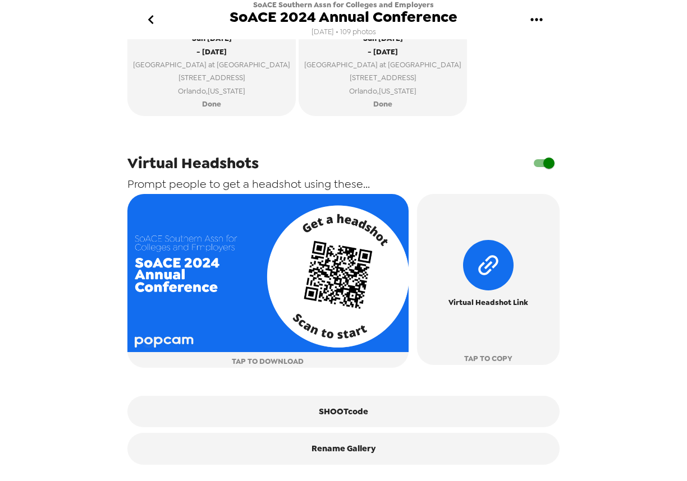
click at [163, 20] on button "go back" at bounding box center [150, 20] width 36 height 36
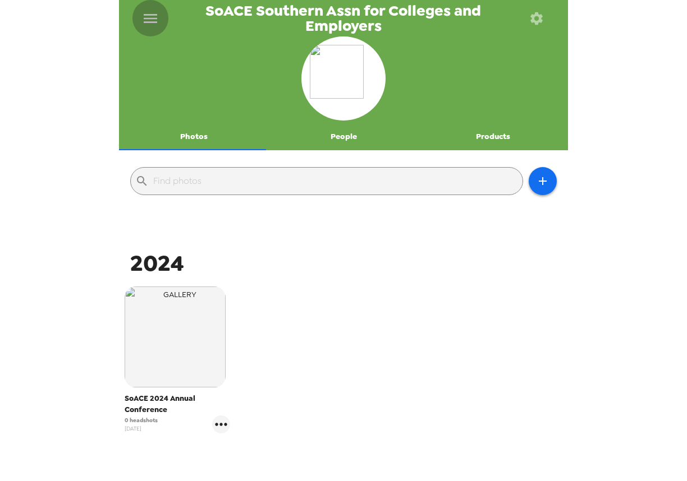
click at [155, 25] on icon "menu" at bounding box center [150, 19] width 18 height 18
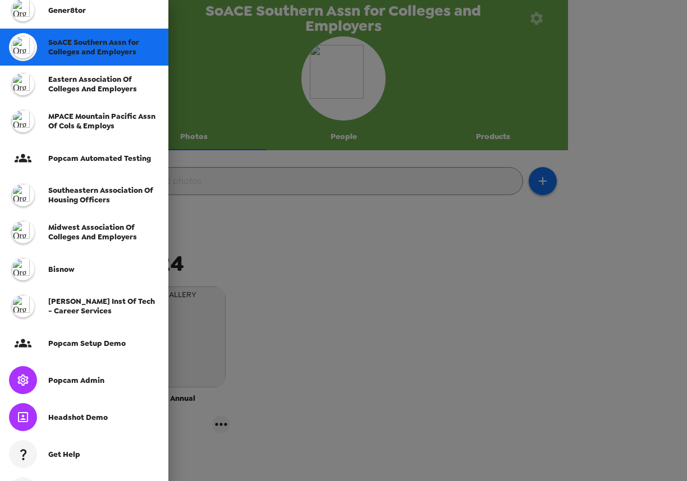
scroll to position [224, 0]
drag, startPoint x: 88, startPoint y: 386, endPoint x: 93, endPoint y: 382, distance: 6.8
click at [88, 386] on div "Popcam Admin" at bounding box center [84, 379] width 168 height 37
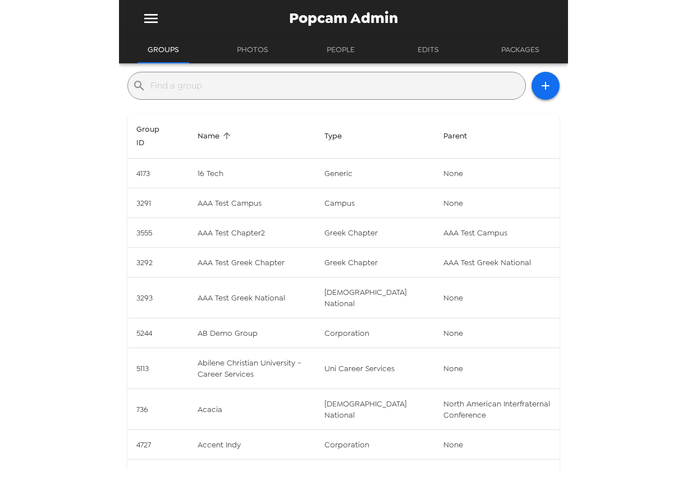
click at [265, 89] on input "text" at bounding box center [335, 86] width 370 height 18
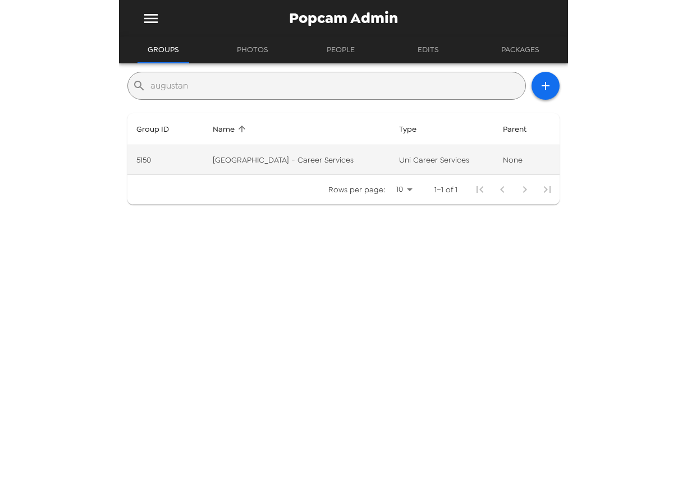
type input "augustan"
click at [252, 160] on td "[GEOGRAPHIC_DATA] - Career Services" at bounding box center [297, 160] width 186 height 30
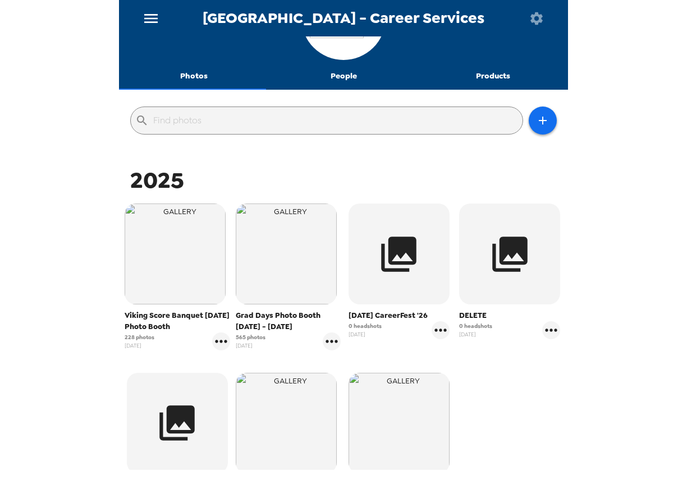
scroll to position [112, 0]
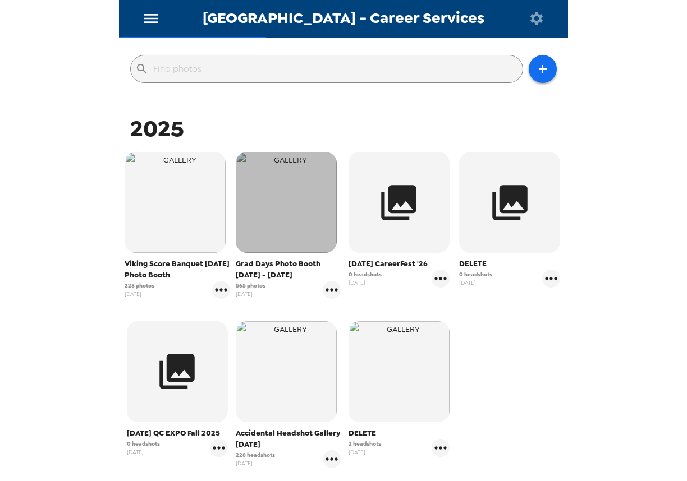
click at [294, 213] on img "button" at bounding box center [286, 202] width 101 height 101
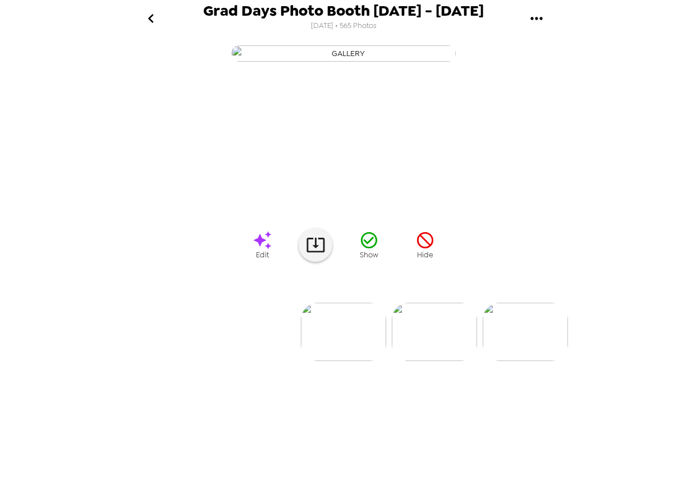
click at [530, 361] on img at bounding box center [525, 332] width 85 height 58
click at [541, 361] on img at bounding box center [525, 332] width 85 height 58
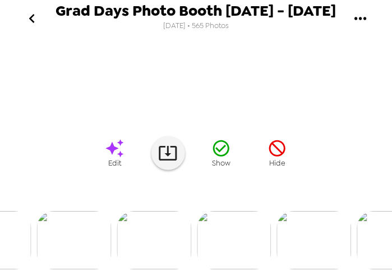
scroll to position [202, 0]
click at [149, 234] on img at bounding box center [154, 240] width 75 height 58
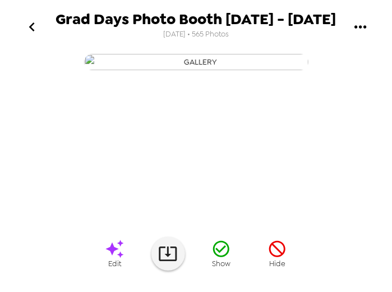
scroll to position [0, 320]
